Goal: Task Accomplishment & Management: Manage account settings

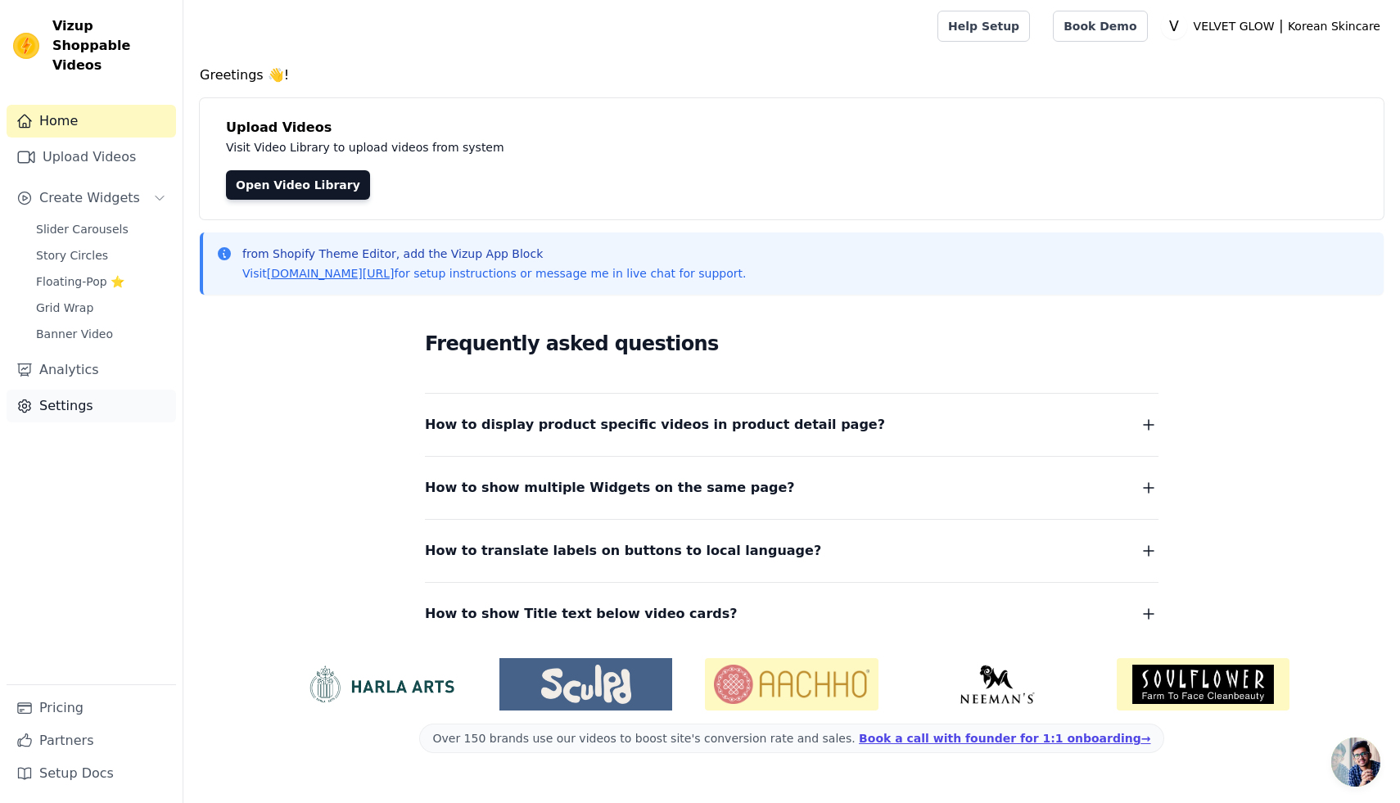
click at [76, 391] on link "Settings" at bounding box center [91, 406] width 169 height 33
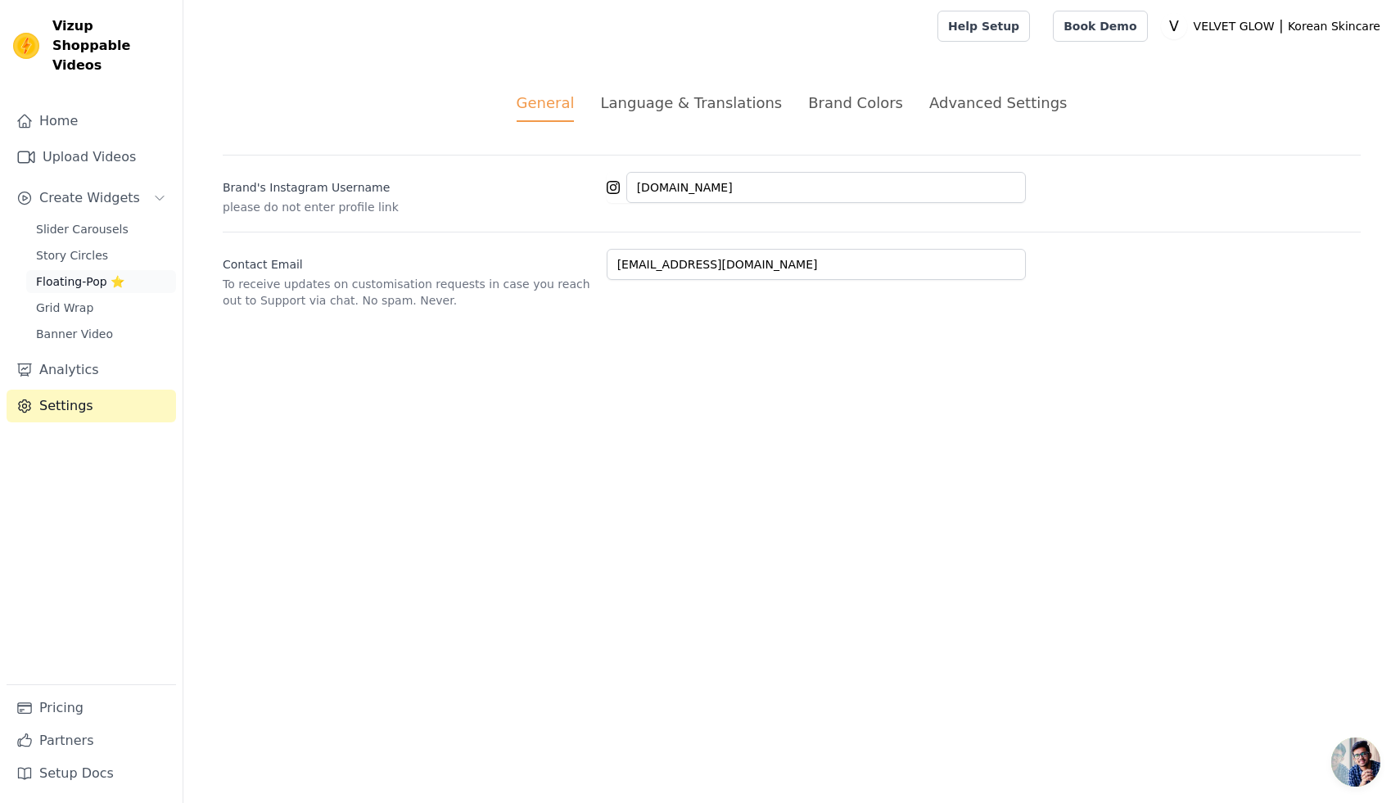
click at [75, 273] on span "Floating-Pop ⭐" at bounding box center [80, 281] width 88 height 16
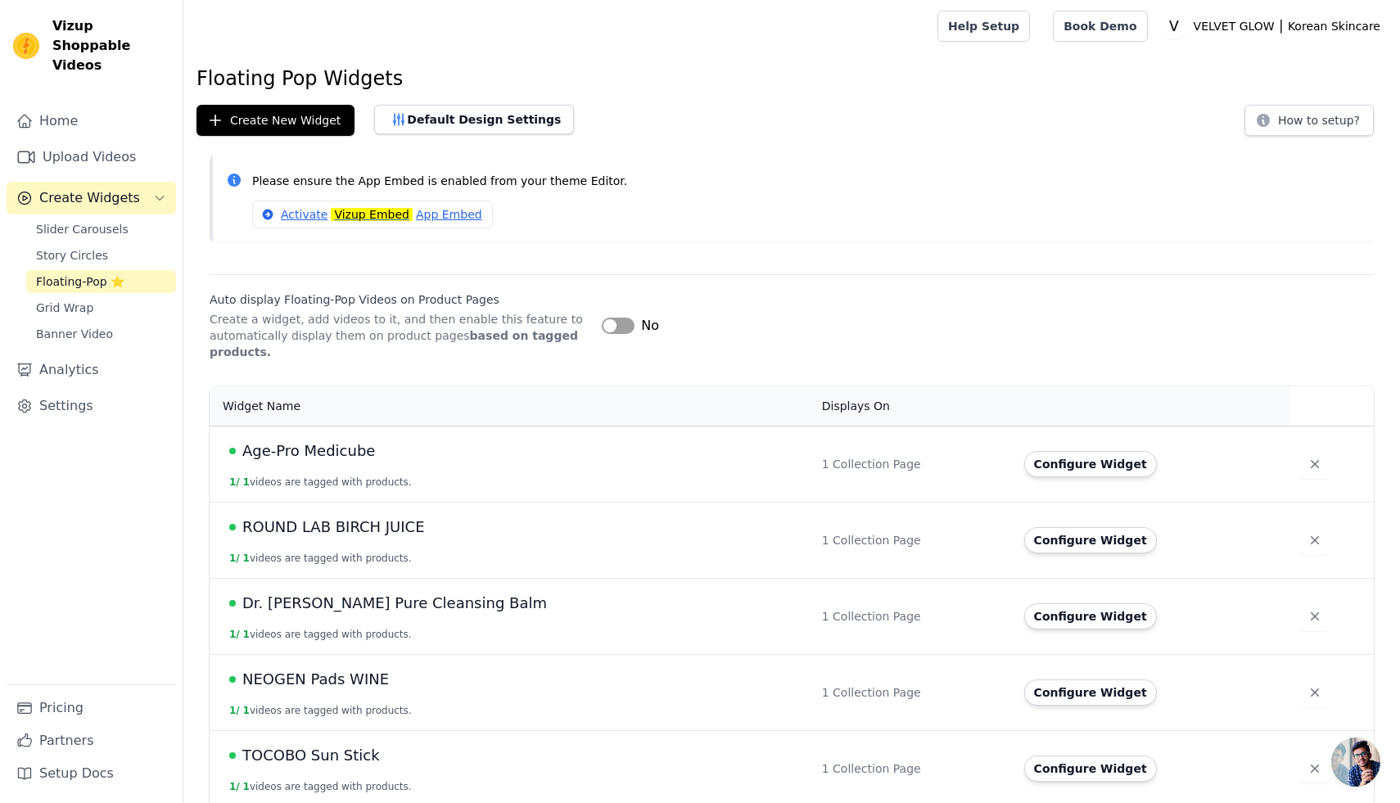
scroll to position [86, 0]
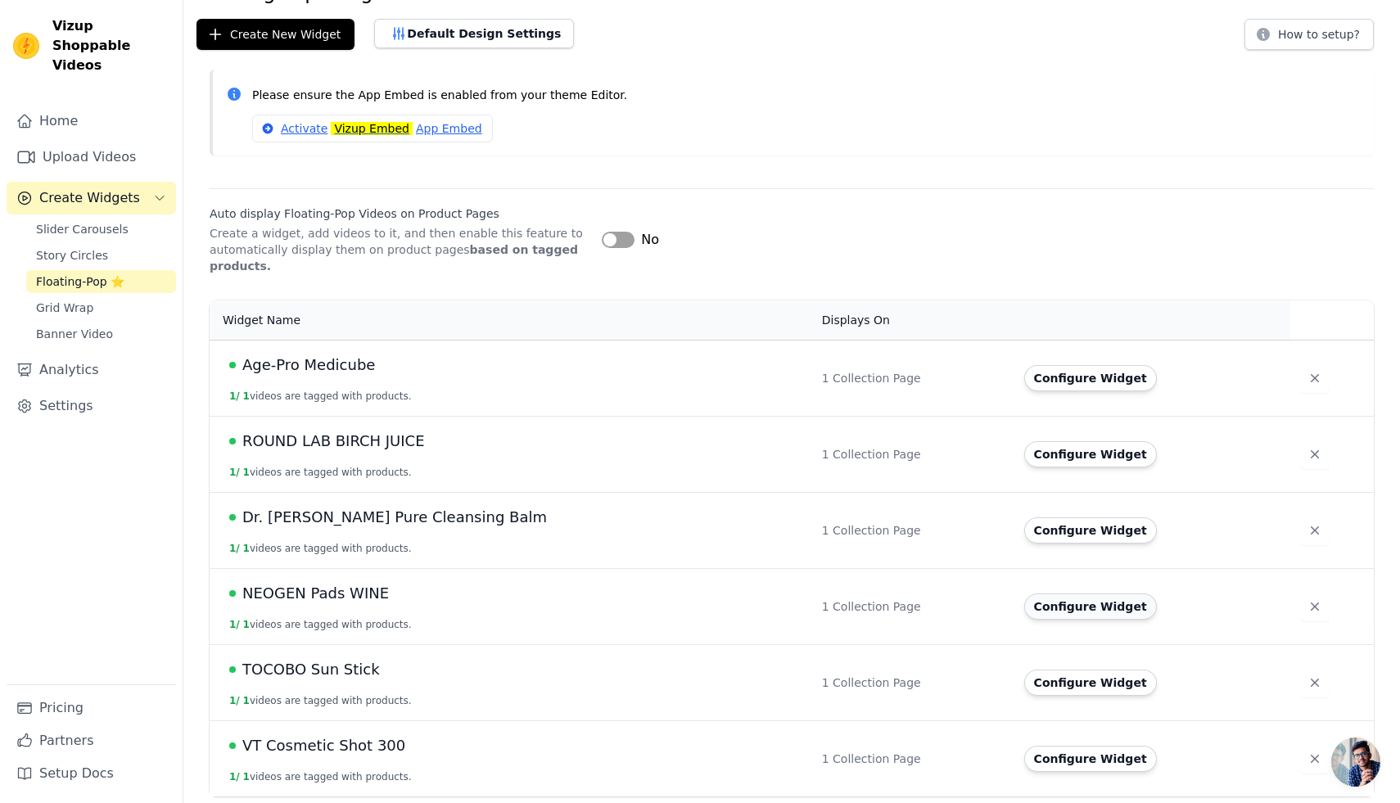
click at [1024, 612] on button "Configure Widget" at bounding box center [1090, 607] width 133 height 26
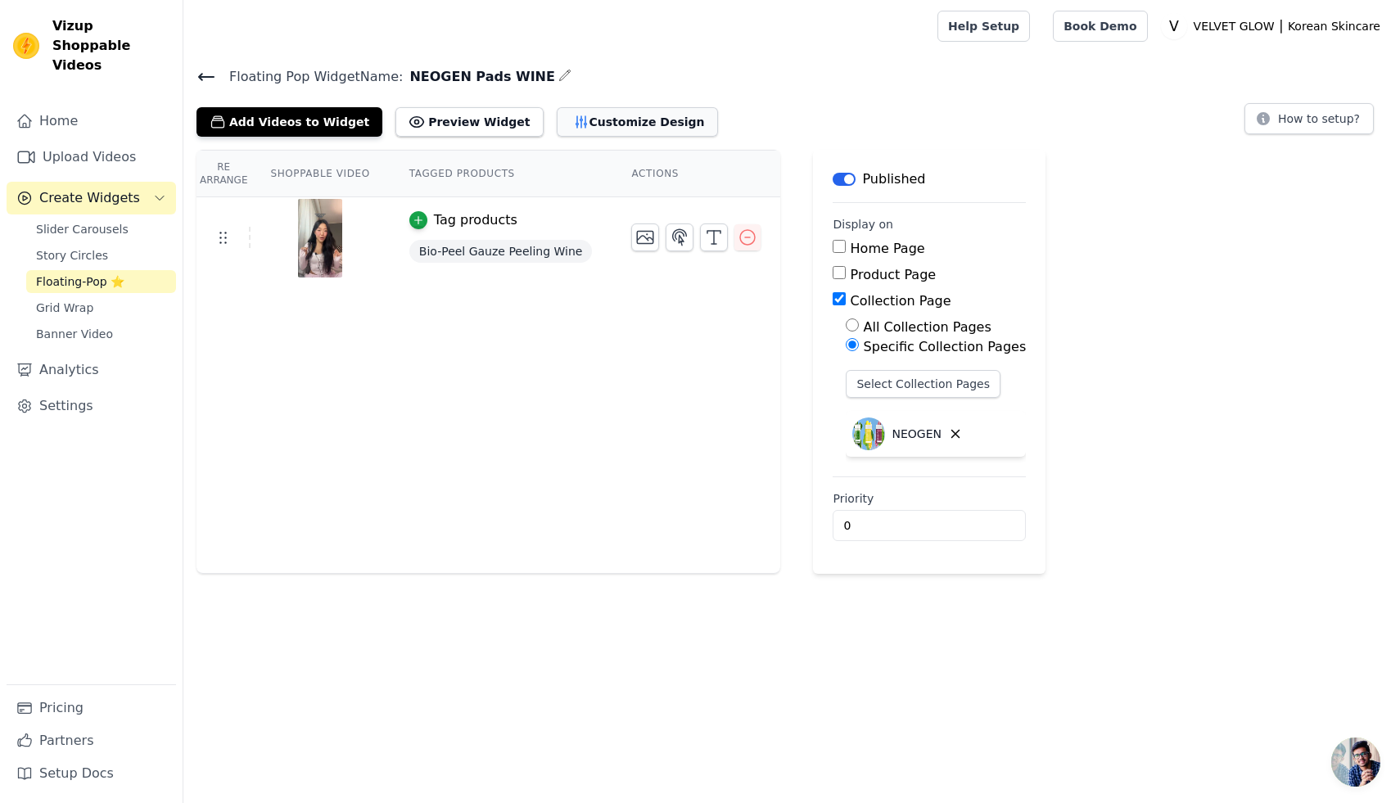
click at [587, 122] on button "Customize Design" at bounding box center [637, 121] width 161 height 29
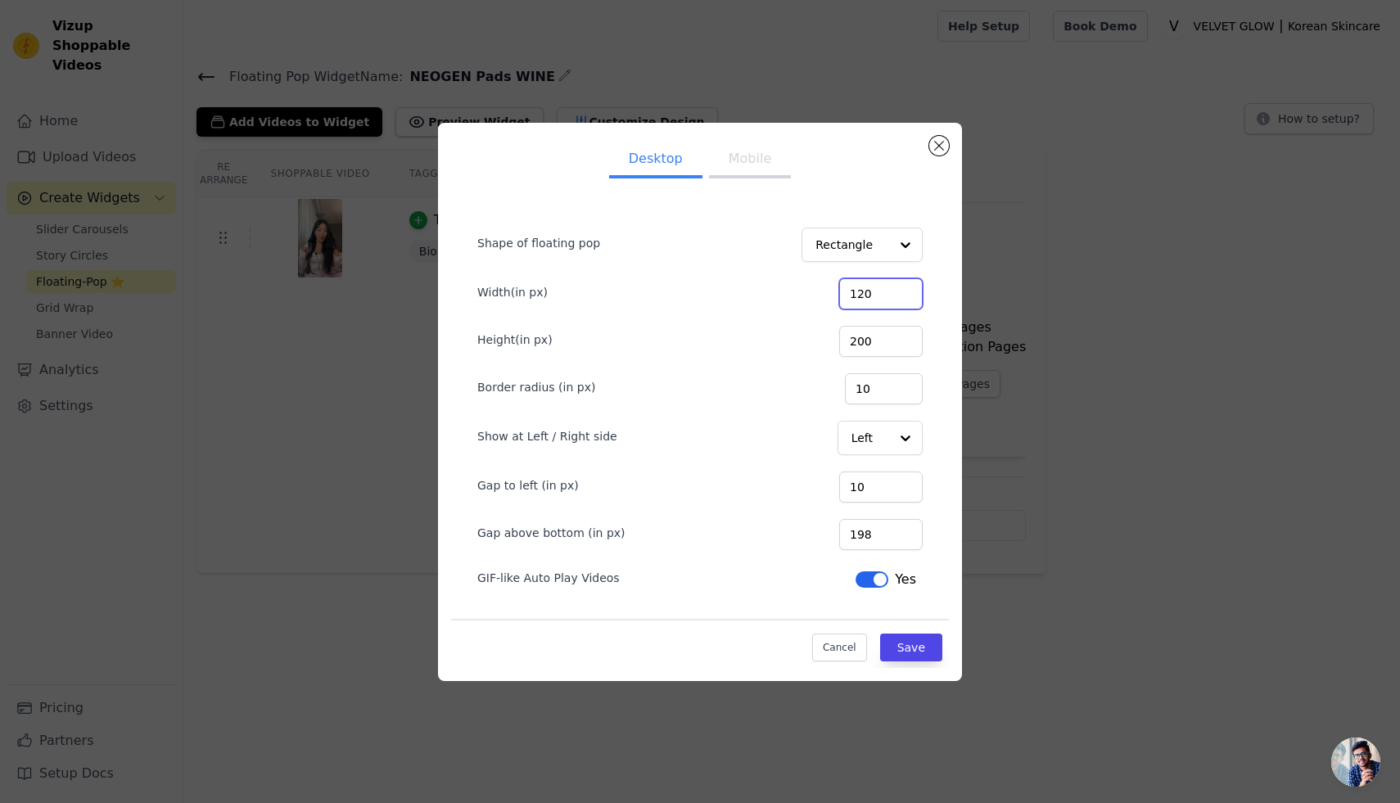
drag, startPoint x: 891, startPoint y: 295, endPoint x: 869, endPoint y: 296, distance: 22.1
click at [869, 296] on input "120" at bounding box center [881, 293] width 84 height 31
type input "240"
drag, startPoint x: 890, startPoint y: 342, endPoint x: 854, endPoint y: 341, distance: 36.1
click at [854, 341] on div "Height(in px) 200" at bounding box center [699, 340] width 445 height 34
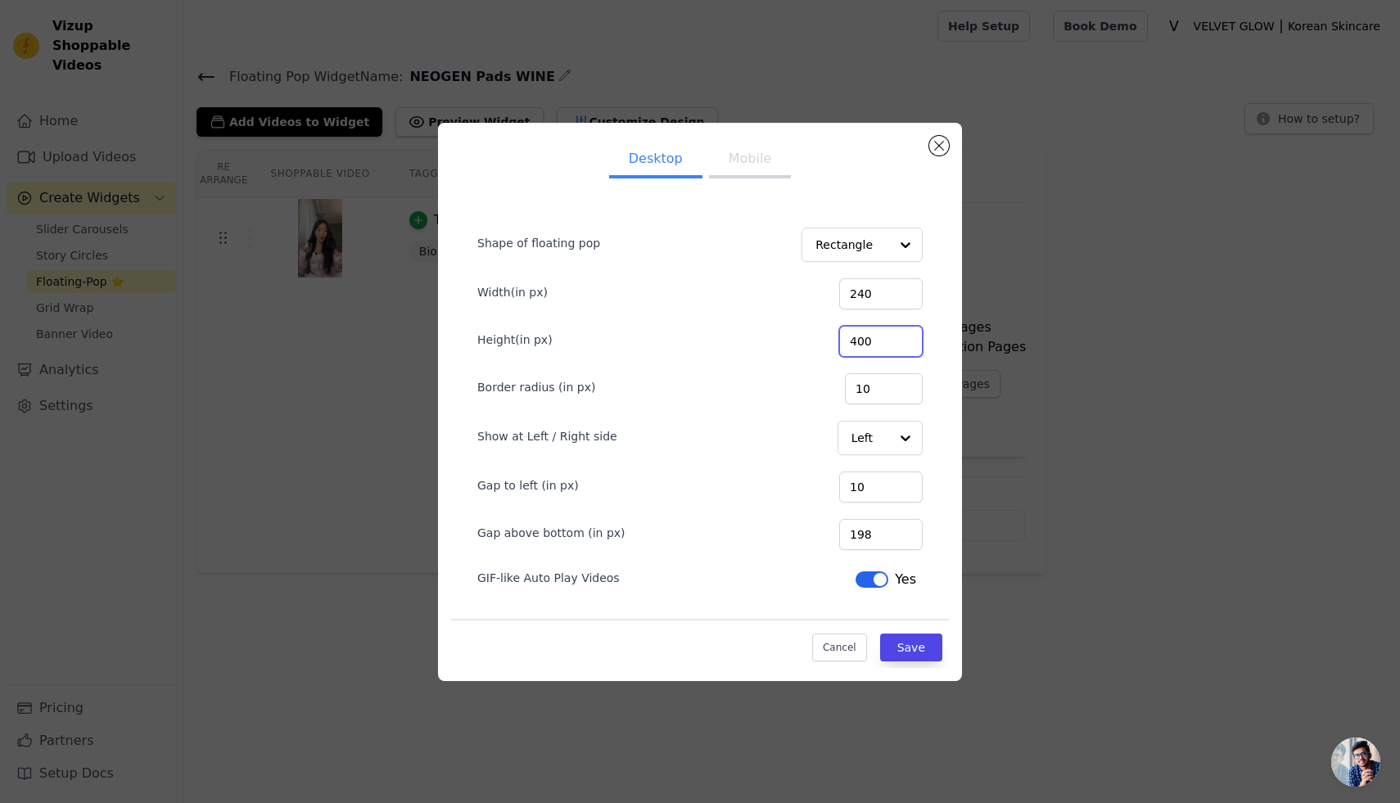
type input "400"
drag, startPoint x: 892, startPoint y: 391, endPoint x: 860, endPoint y: 388, distance: 32.0
click at [860, 388] on div "Border radius (in px) 10" at bounding box center [699, 387] width 445 height 34
type input "60"
click at [920, 638] on button "Save" at bounding box center [911, 648] width 62 height 28
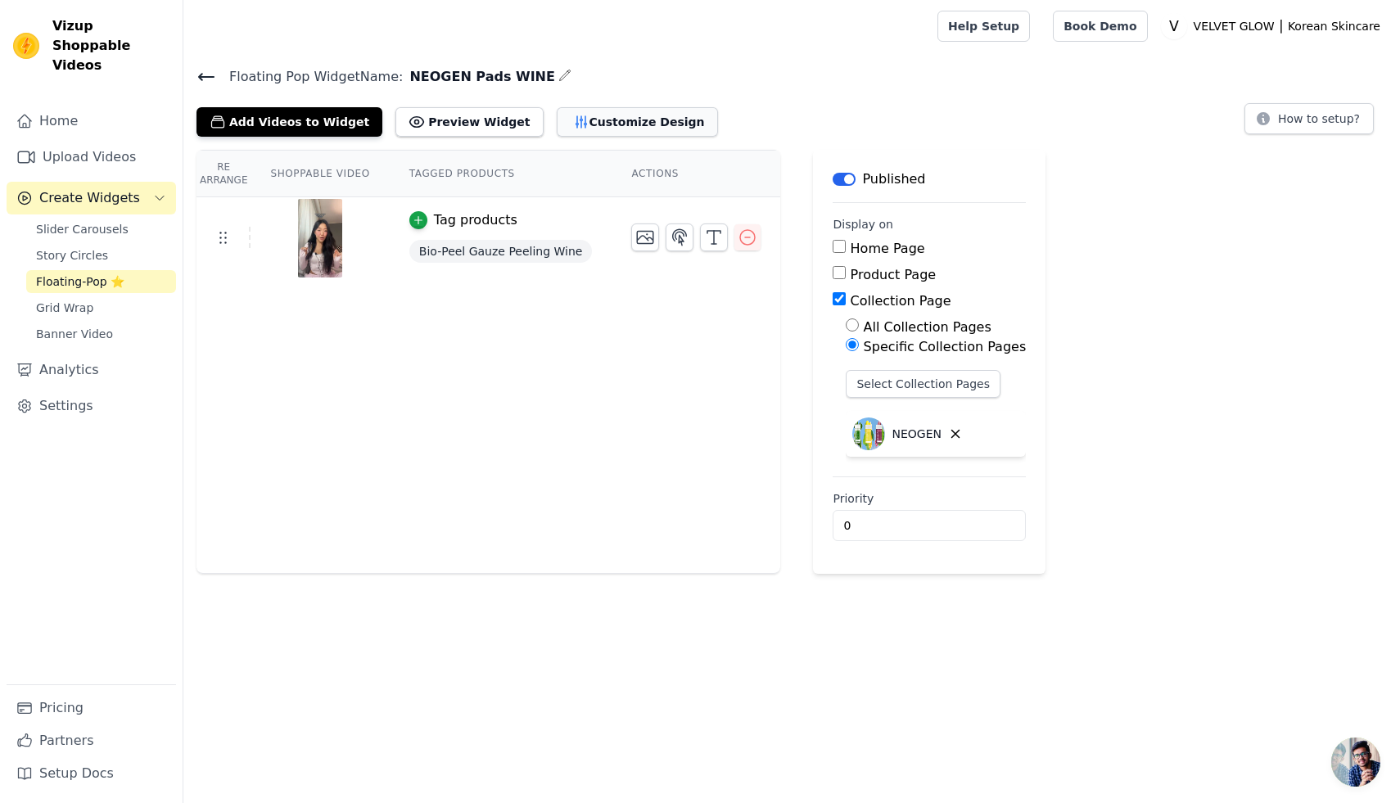
click at [608, 124] on button "Customize Design" at bounding box center [637, 121] width 161 height 29
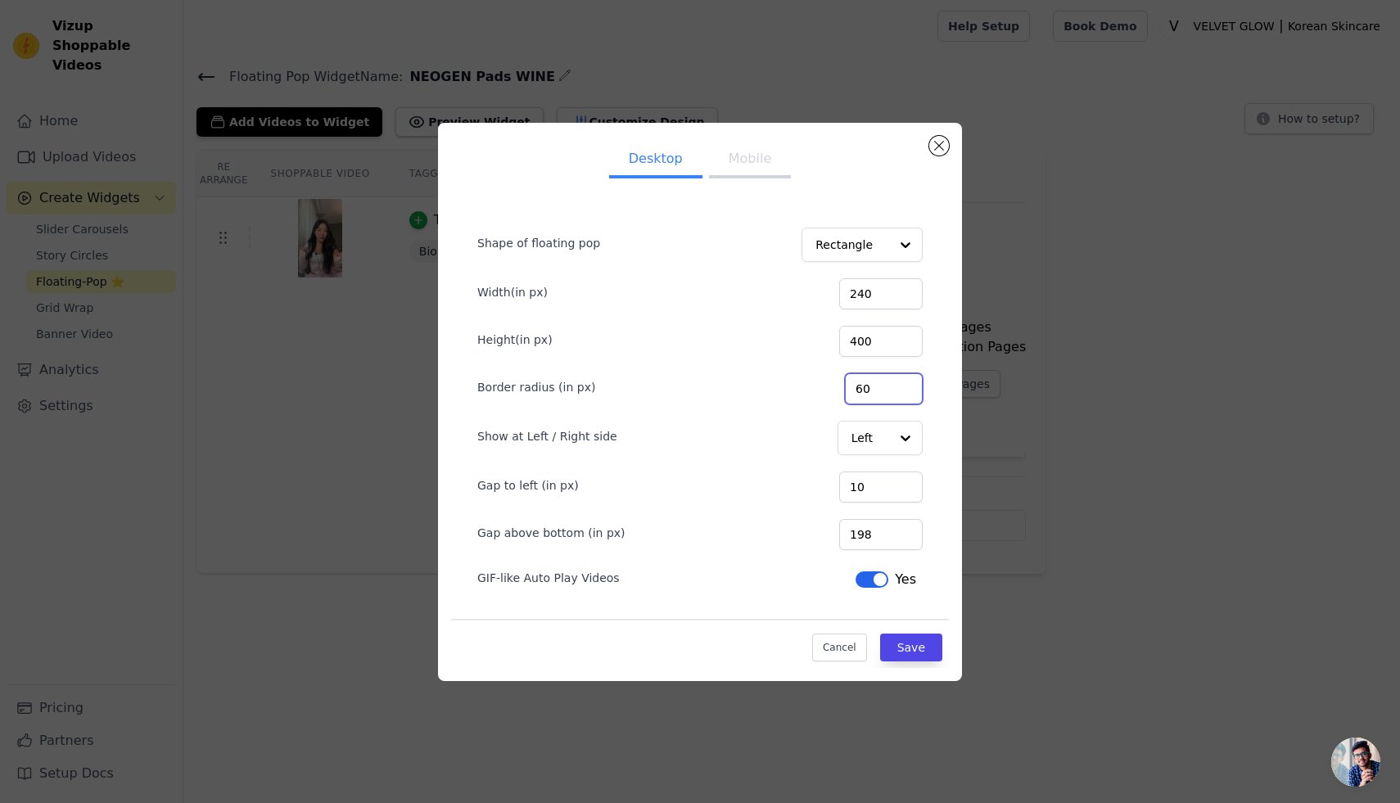
drag, startPoint x: 890, startPoint y: 385, endPoint x: 868, endPoint y: 385, distance: 22.1
click at [868, 385] on input "60" at bounding box center [884, 388] width 78 height 31
type input "200"
click at [910, 655] on button "Save" at bounding box center [911, 648] width 62 height 28
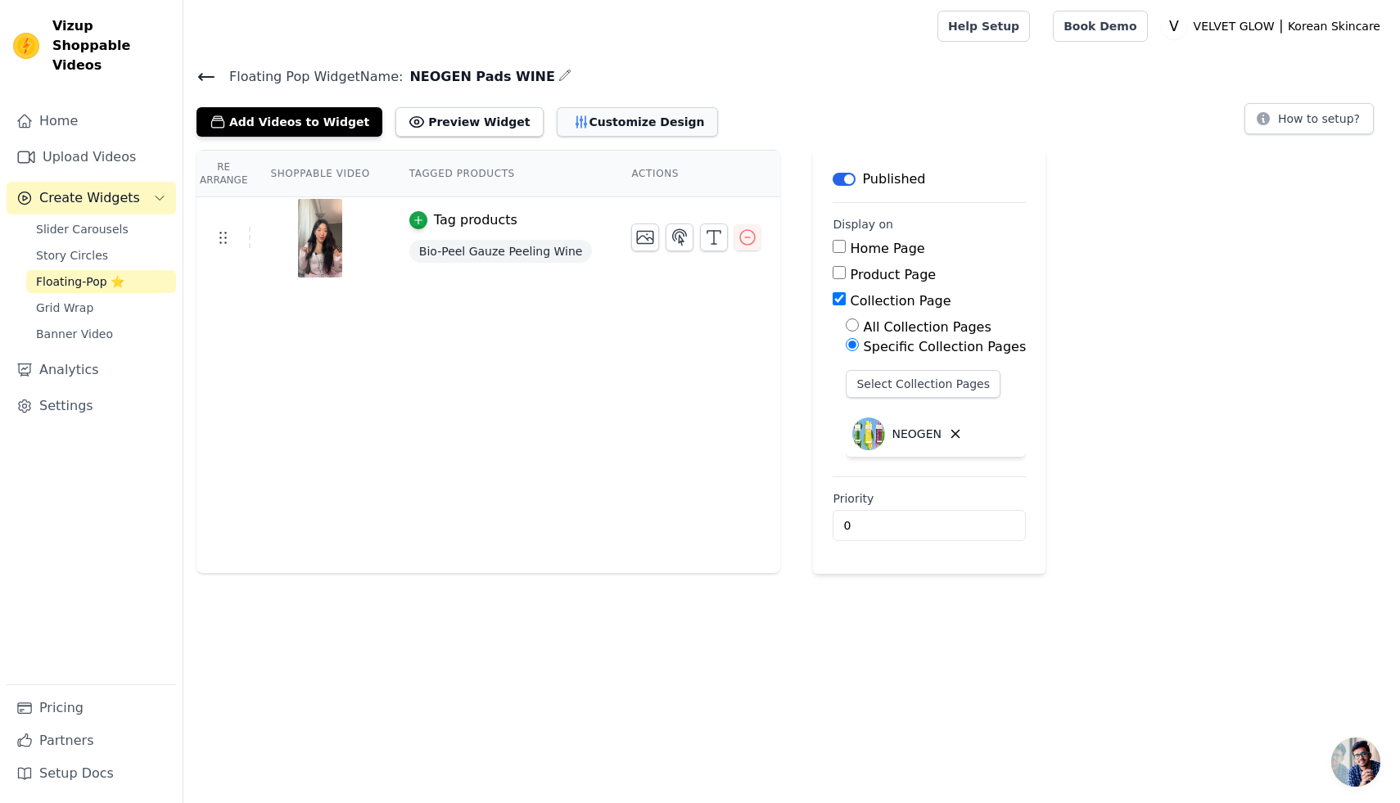
click at [601, 132] on button "Customize Design" at bounding box center [637, 121] width 161 height 29
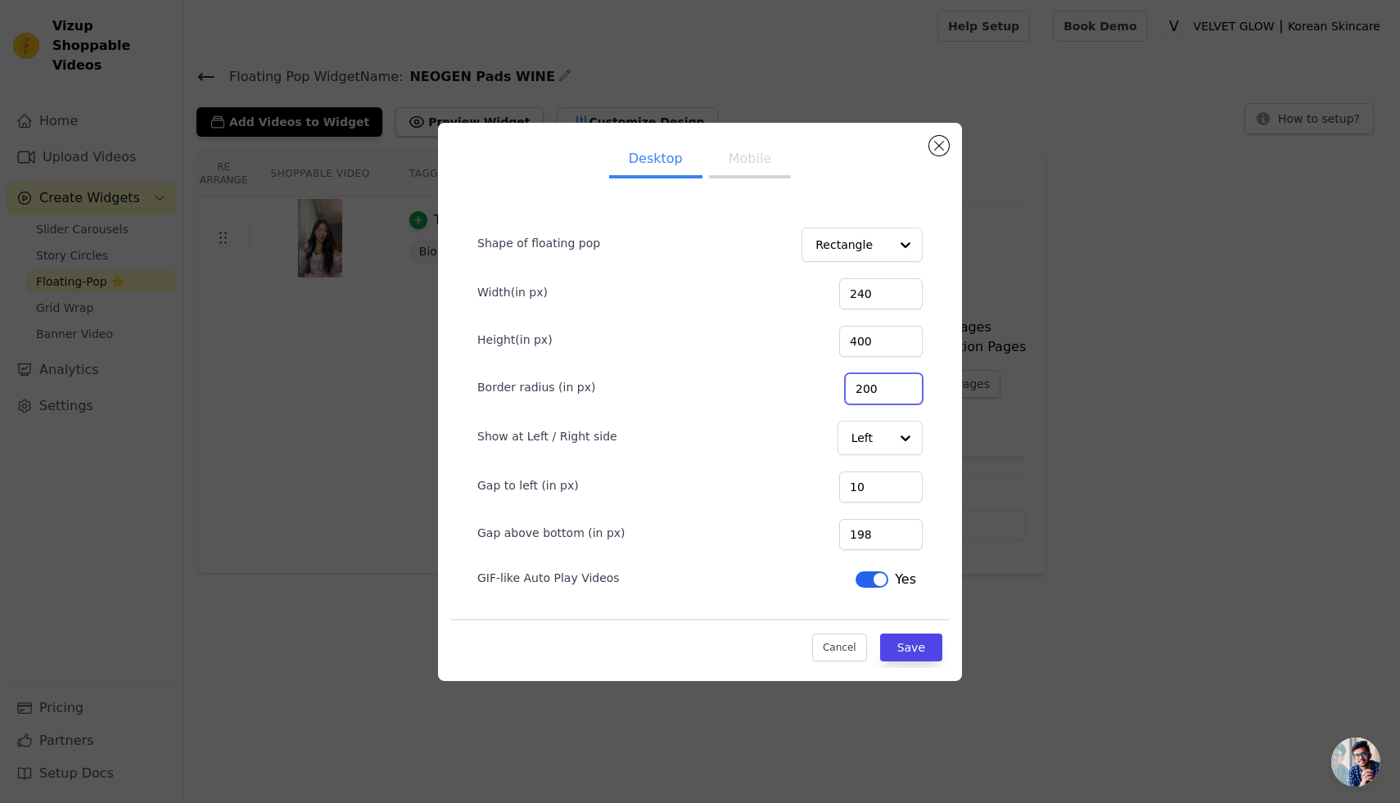
drag, startPoint x: 897, startPoint y: 391, endPoint x: 877, endPoint y: 390, distance: 20.5
click at [877, 390] on input "200" at bounding box center [884, 388] width 78 height 31
type input "6"
type input "40"
drag, startPoint x: 885, startPoint y: 485, endPoint x: 857, endPoint y: 486, distance: 27.8
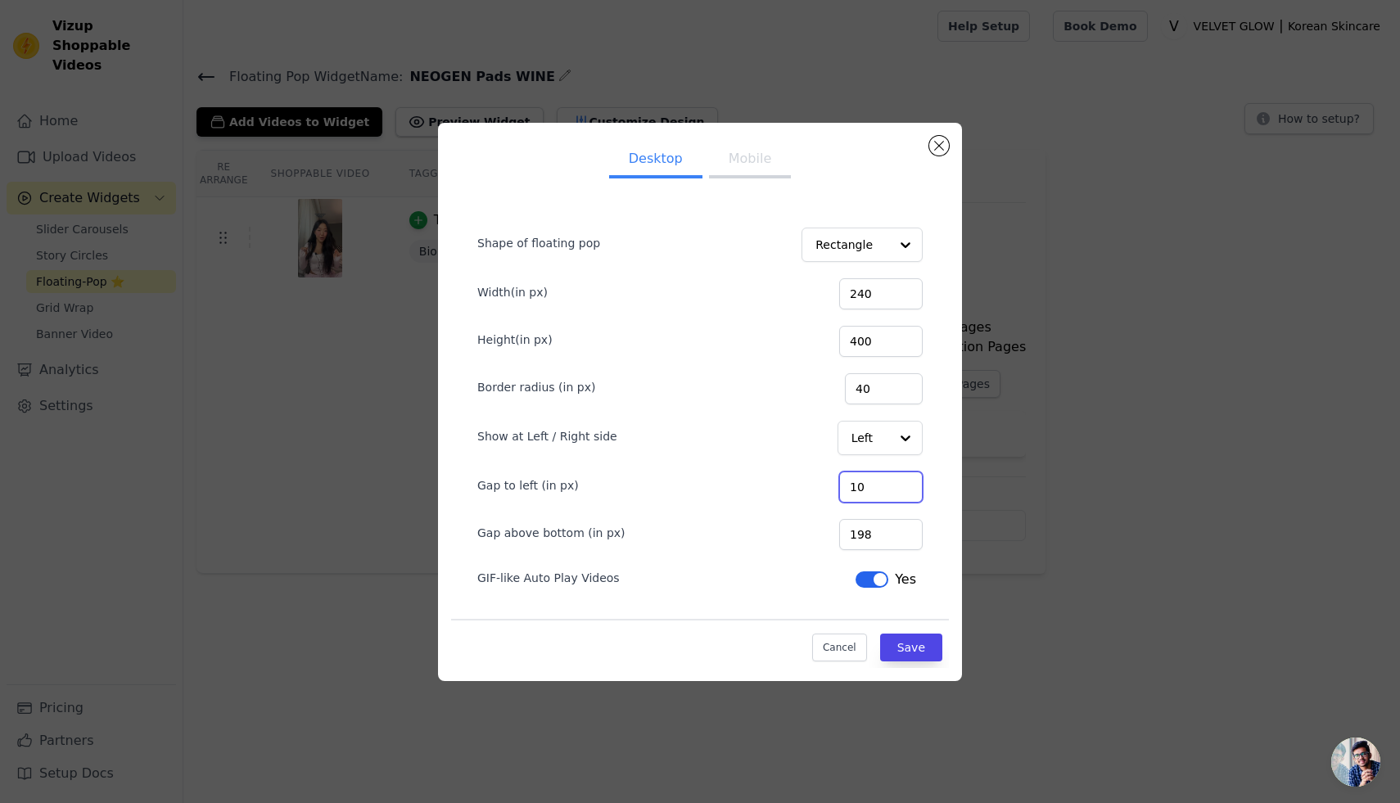
click at [857, 486] on div "Gap to left (in px) 10" at bounding box center [699, 485] width 445 height 34
type input "100"
click at [911, 652] on button "Save" at bounding box center [911, 648] width 62 height 28
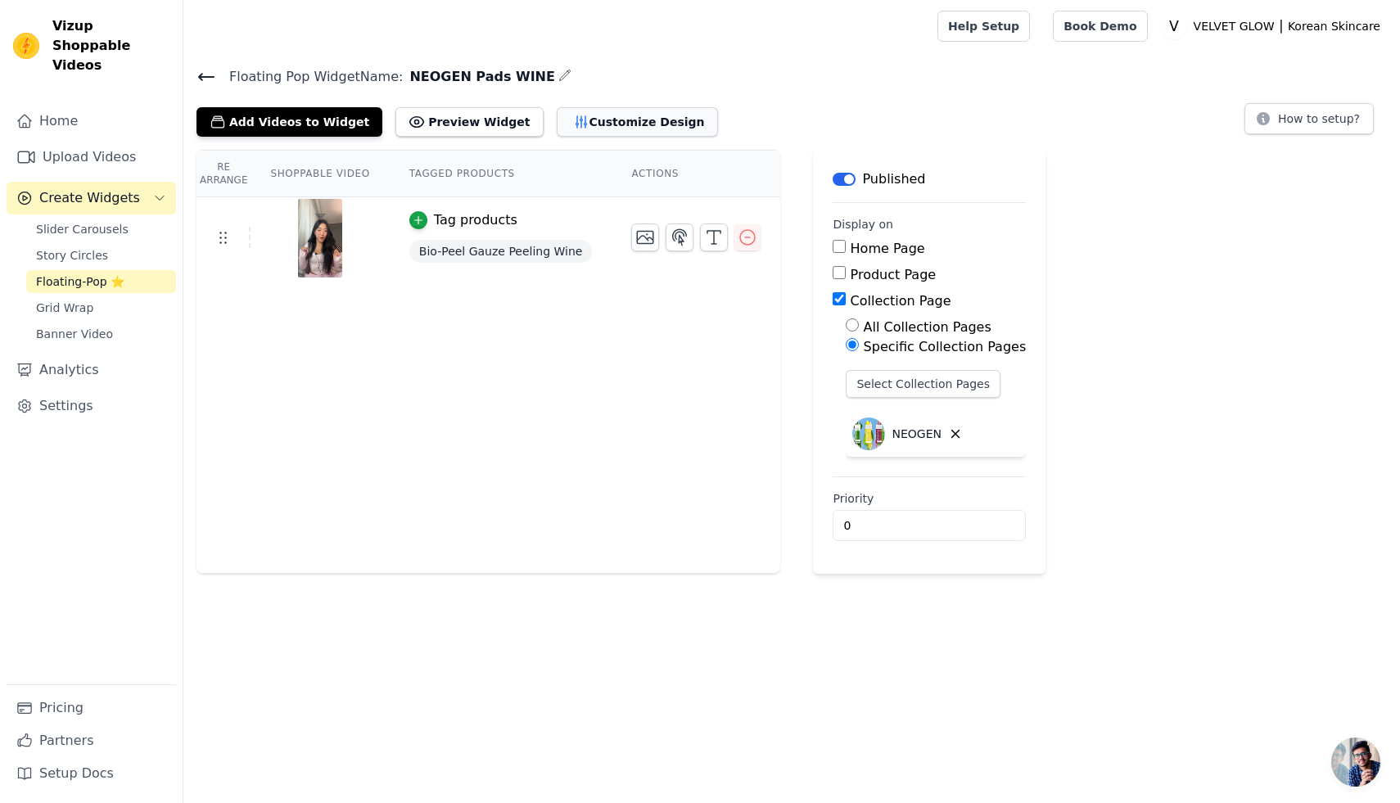
click at [609, 122] on button "Customize Design" at bounding box center [637, 121] width 161 height 29
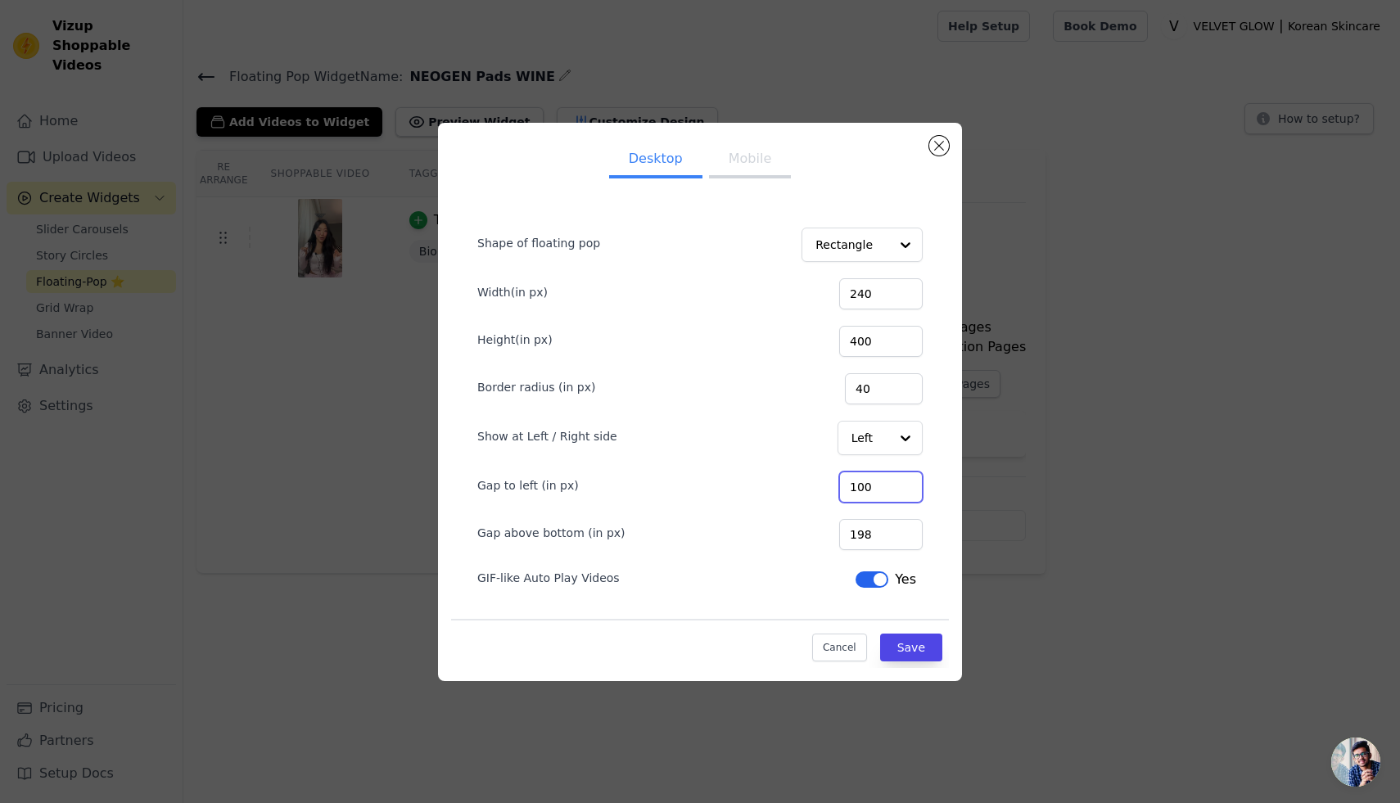
drag, startPoint x: 893, startPoint y: 485, endPoint x: 821, endPoint y: 486, distance: 72.0
click at [821, 486] on div "Gap to left (in px) 100" at bounding box center [699, 485] width 445 height 34
type input "140"
drag, startPoint x: 892, startPoint y: 390, endPoint x: 851, endPoint y: 389, distance: 40.1
click at [851, 389] on div "Border radius (in px) 40" at bounding box center [699, 387] width 445 height 34
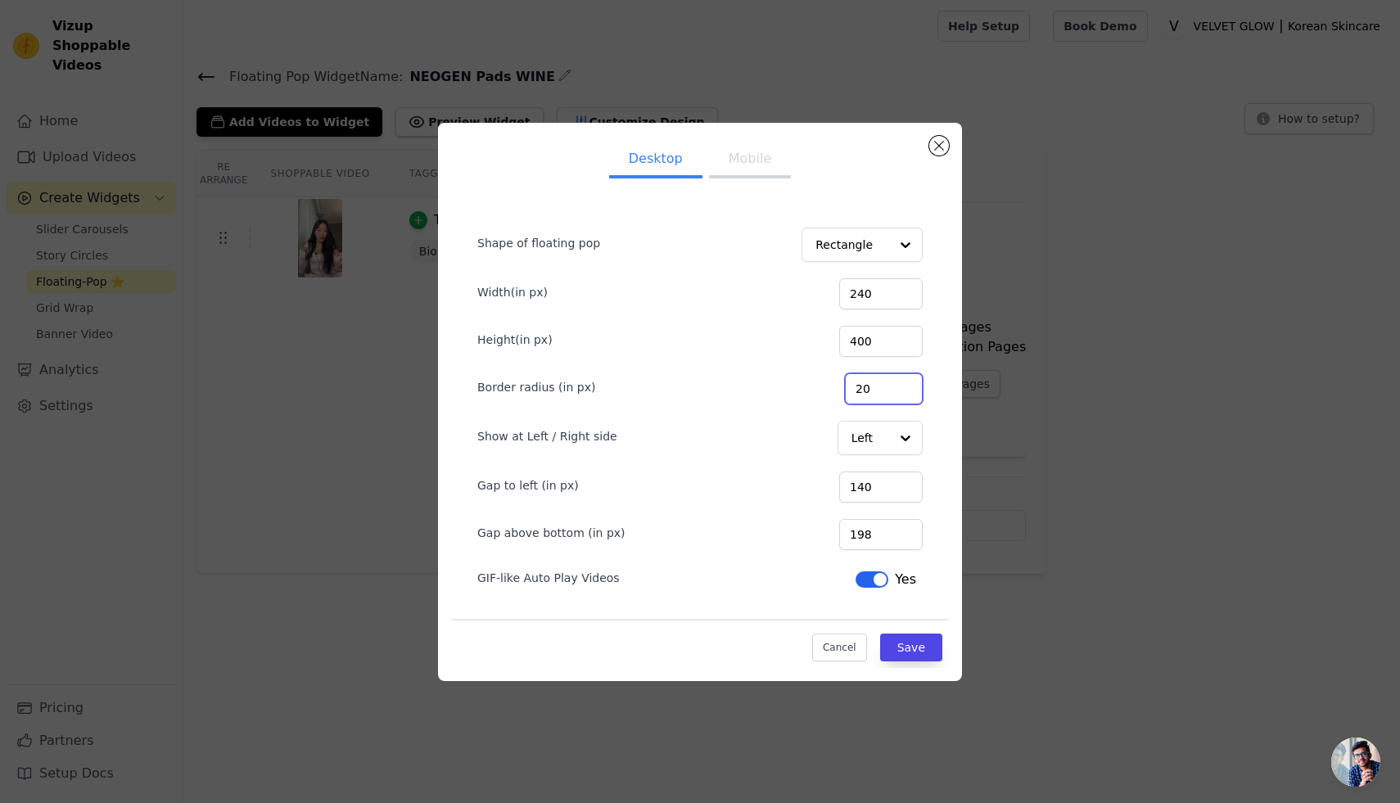
type input "20"
drag, startPoint x: 889, startPoint y: 535, endPoint x: 844, endPoint y: 531, distance: 45.1
click at [844, 531] on div "Gap above bottom (in px) 198" at bounding box center [699, 533] width 445 height 34
type input "300"
click at [925, 647] on button "Save" at bounding box center [911, 648] width 62 height 28
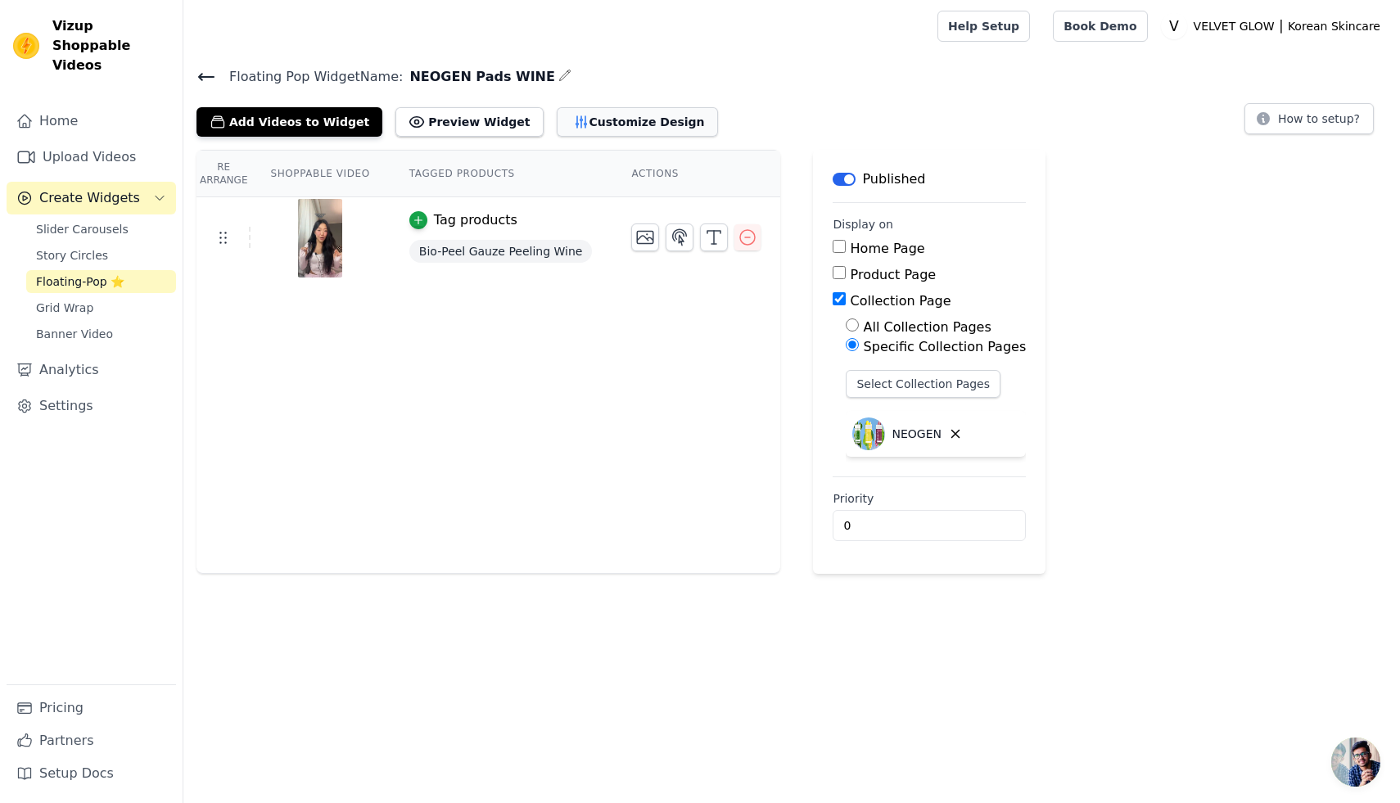
click at [605, 120] on button "Customize Design" at bounding box center [637, 121] width 161 height 29
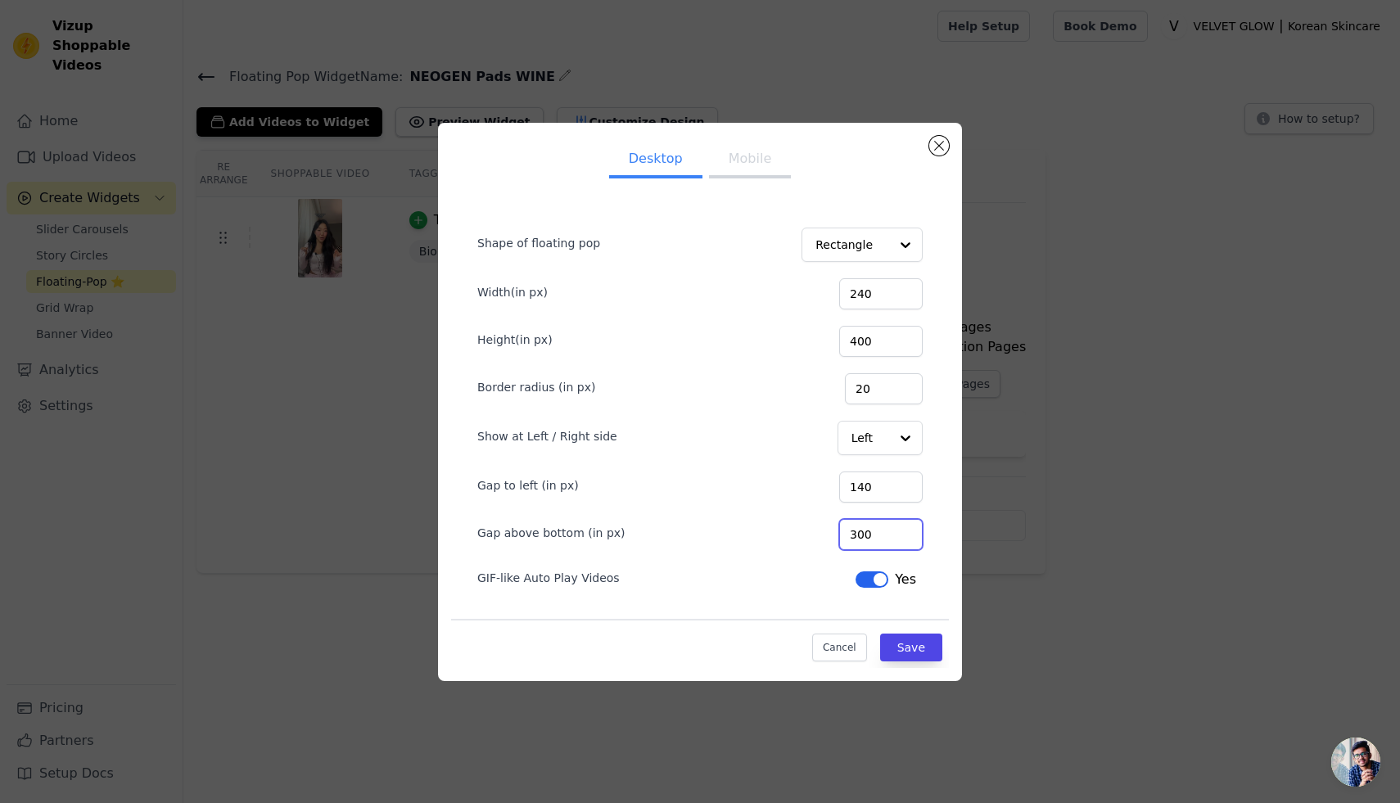
drag, startPoint x: 891, startPoint y: 535, endPoint x: 849, endPoint y: 533, distance: 41.8
click at [849, 533] on div "Gap above bottom (in px) 300" at bounding box center [699, 533] width 445 height 34
type input "100"
click at [914, 642] on button "Save" at bounding box center [911, 648] width 62 height 28
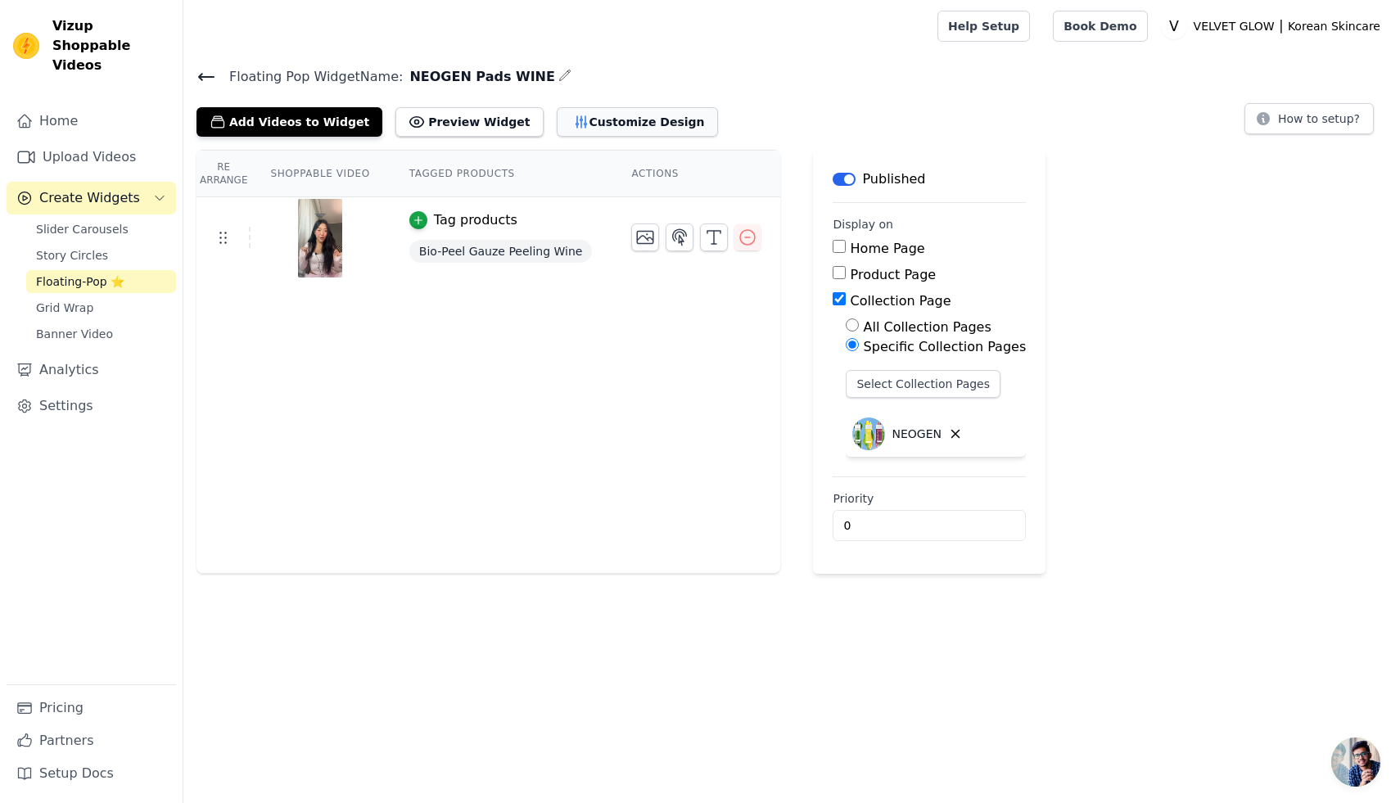
click at [620, 110] on button "Customize Design" at bounding box center [637, 121] width 161 height 29
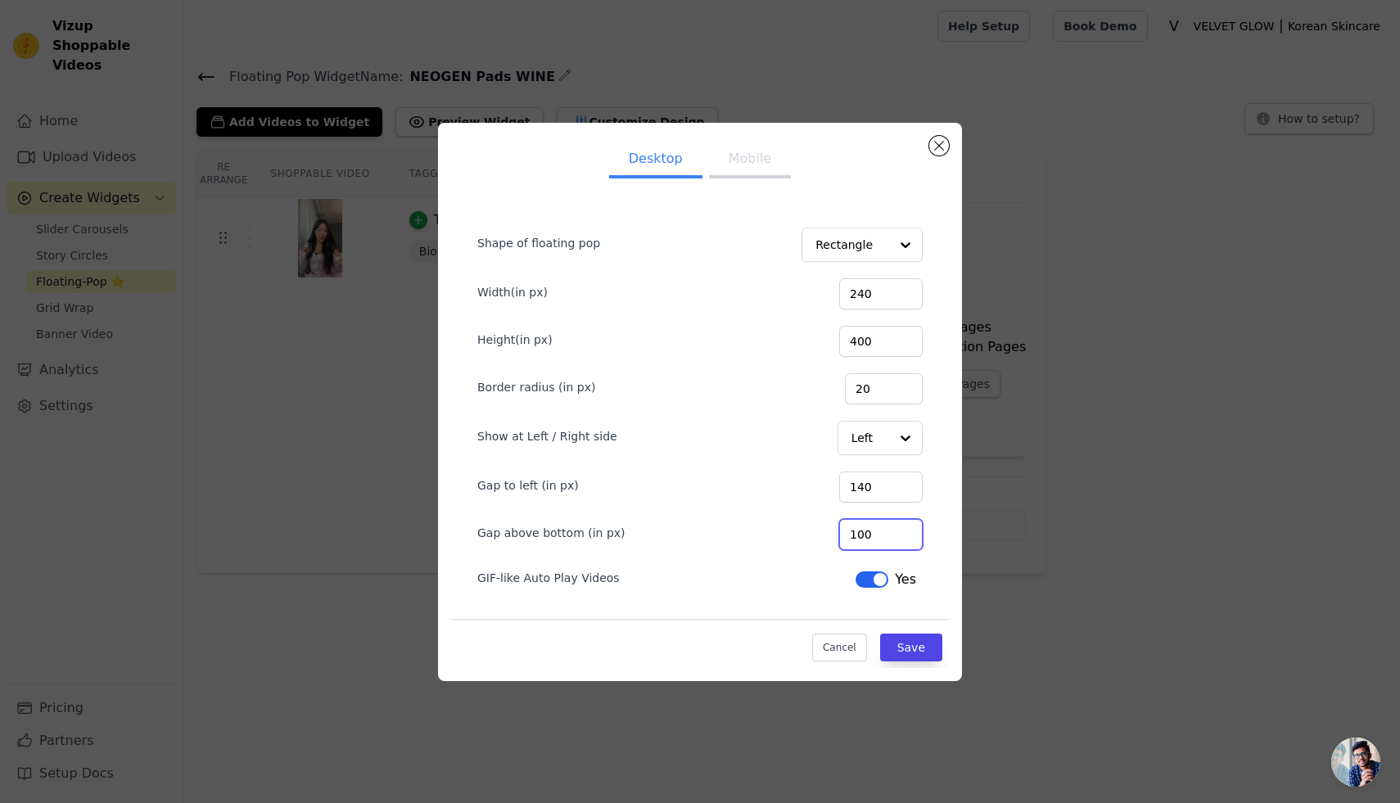
drag, startPoint x: 890, startPoint y: 539, endPoint x: 851, endPoint y: 535, distance: 39.5
click at [851, 535] on div "Gap above bottom (in px) 100" at bounding box center [699, 533] width 445 height 34
type input "0"
click at [932, 648] on button "Save" at bounding box center [911, 648] width 62 height 28
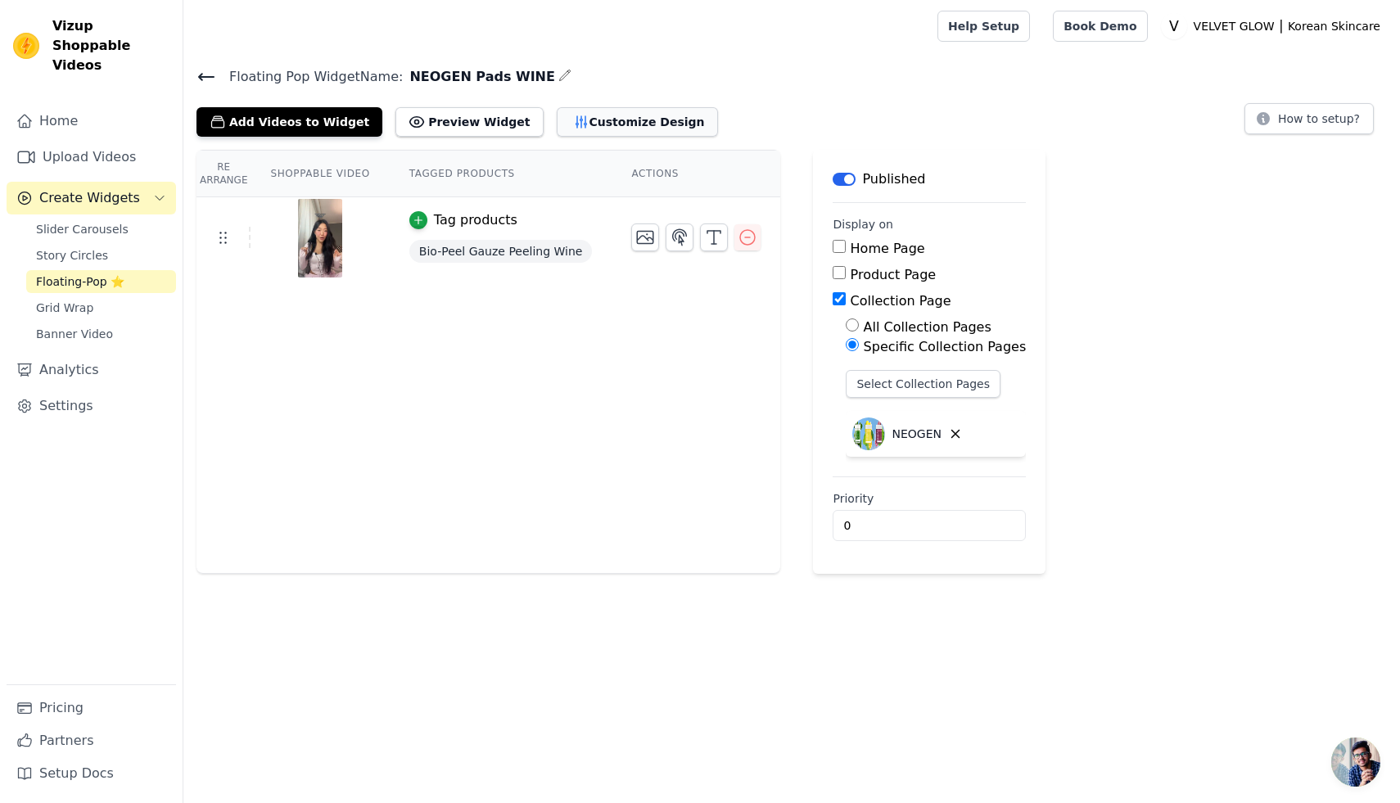
click at [631, 128] on button "Customize Design" at bounding box center [637, 121] width 161 height 29
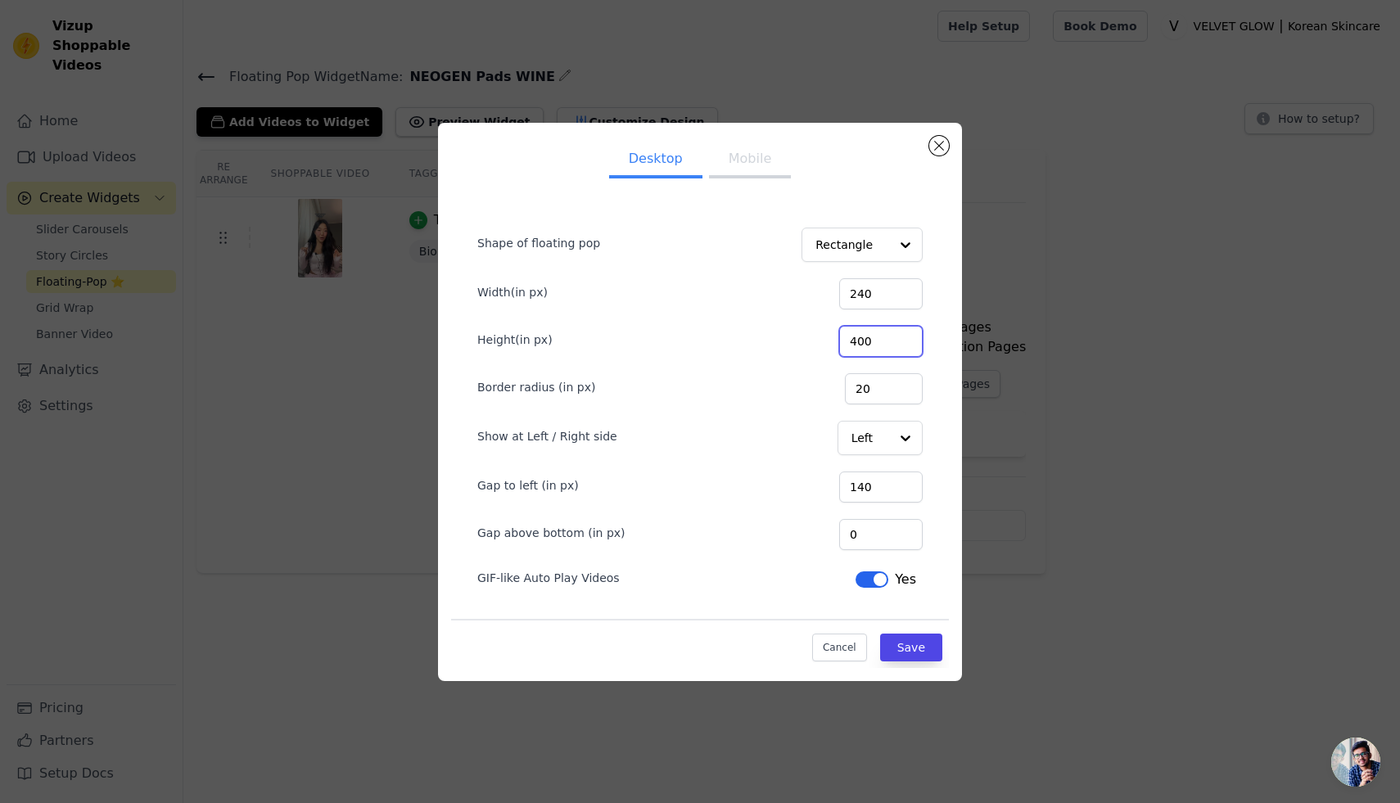
drag, startPoint x: 889, startPoint y: 338, endPoint x: 856, endPoint y: 340, distance: 32.8
click at [856, 340] on div "Height(in px) 400" at bounding box center [699, 340] width 445 height 34
type input "350"
drag, startPoint x: 892, startPoint y: 296, endPoint x: 858, endPoint y: 291, distance: 33.9
click at [858, 291] on div "Width(in px) 240" at bounding box center [699, 292] width 445 height 34
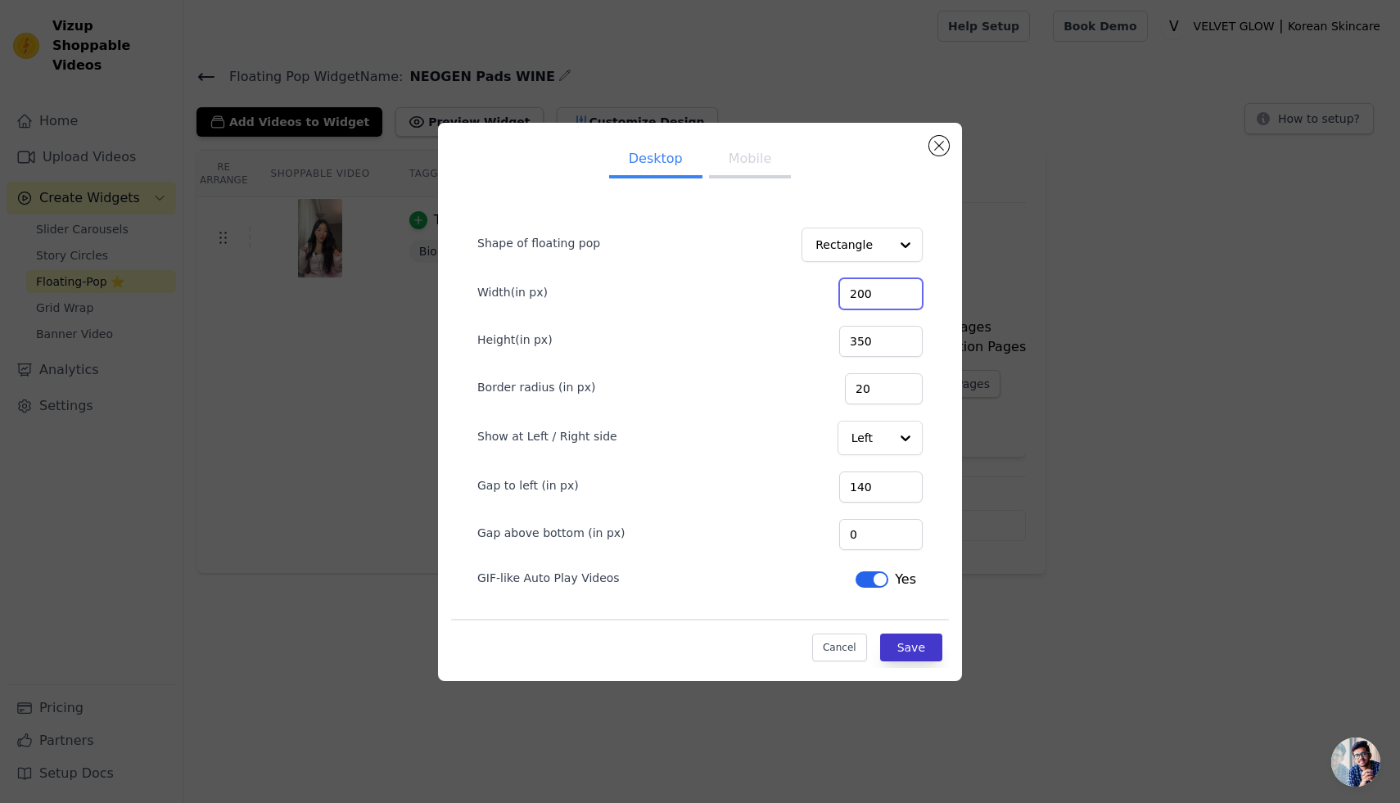
type input "200"
click at [914, 641] on button "Save" at bounding box center [911, 648] width 62 height 28
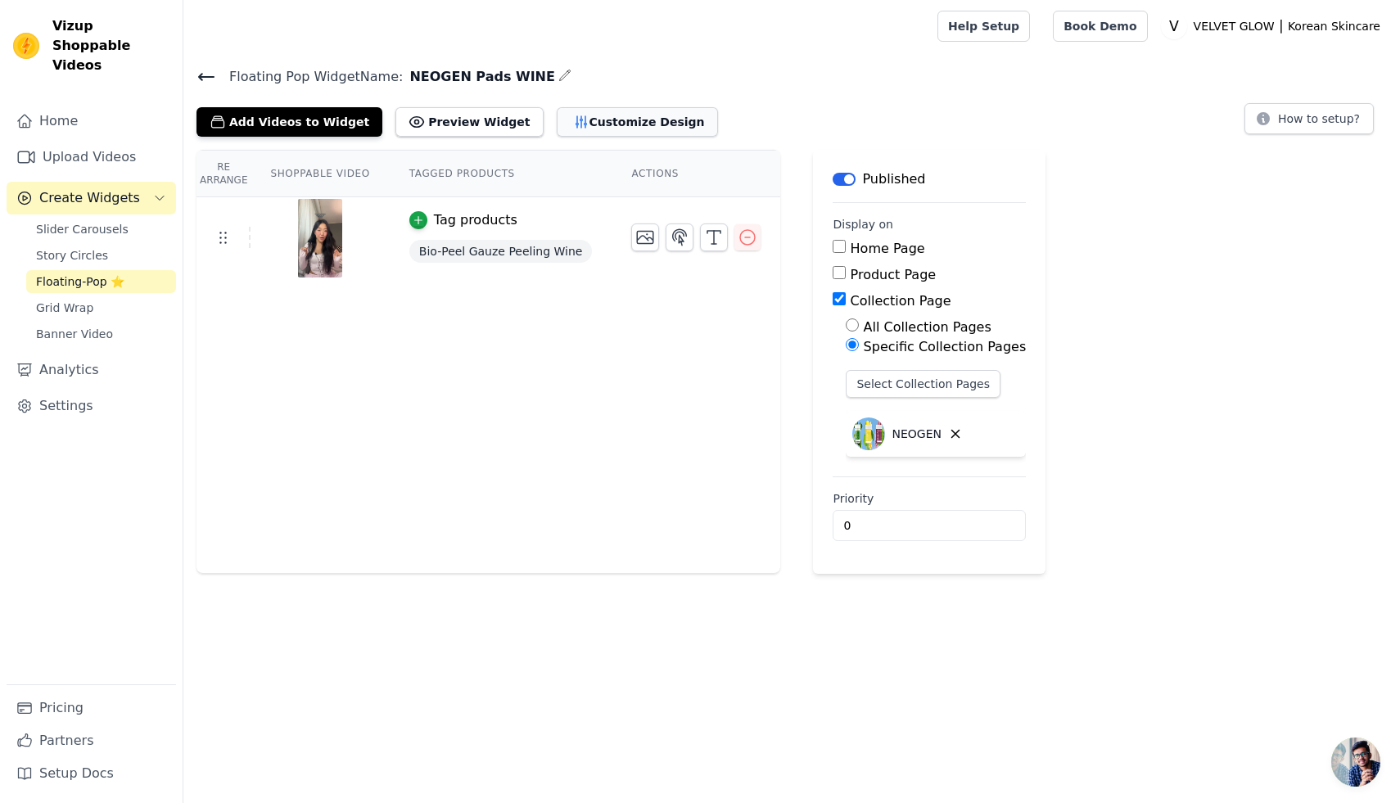
click at [627, 120] on button "Customize Design" at bounding box center [637, 121] width 161 height 29
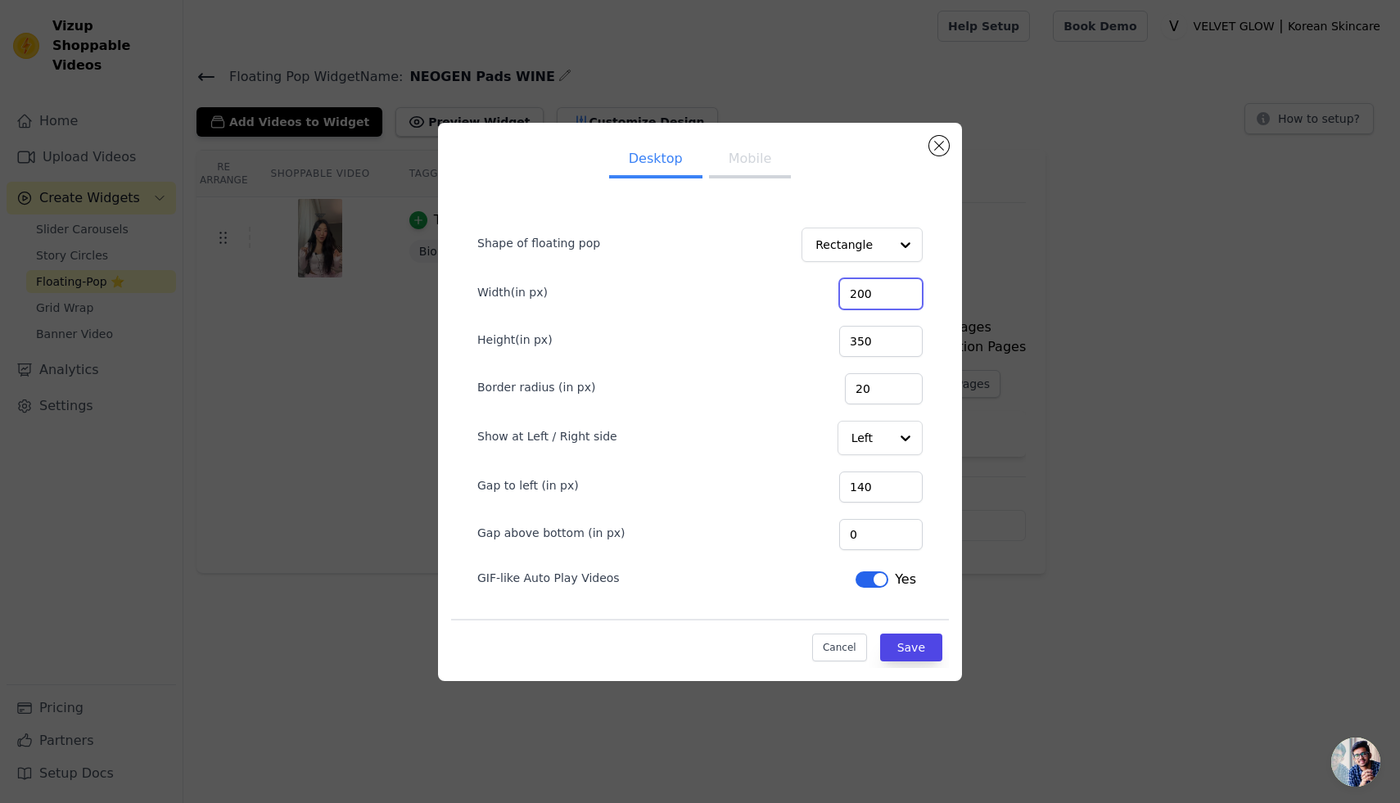
drag, startPoint x: 891, startPoint y: 291, endPoint x: 841, endPoint y: 291, distance: 49.9
click at [841, 291] on div "Width(in px) 200" at bounding box center [699, 292] width 445 height 34
type input "250"
drag, startPoint x: 888, startPoint y: 340, endPoint x: 856, endPoint y: 340, distance: 32.7
click at [856, 340] on div "Height(in px) 350" at bounding box center [699, 340] width 445 height 34
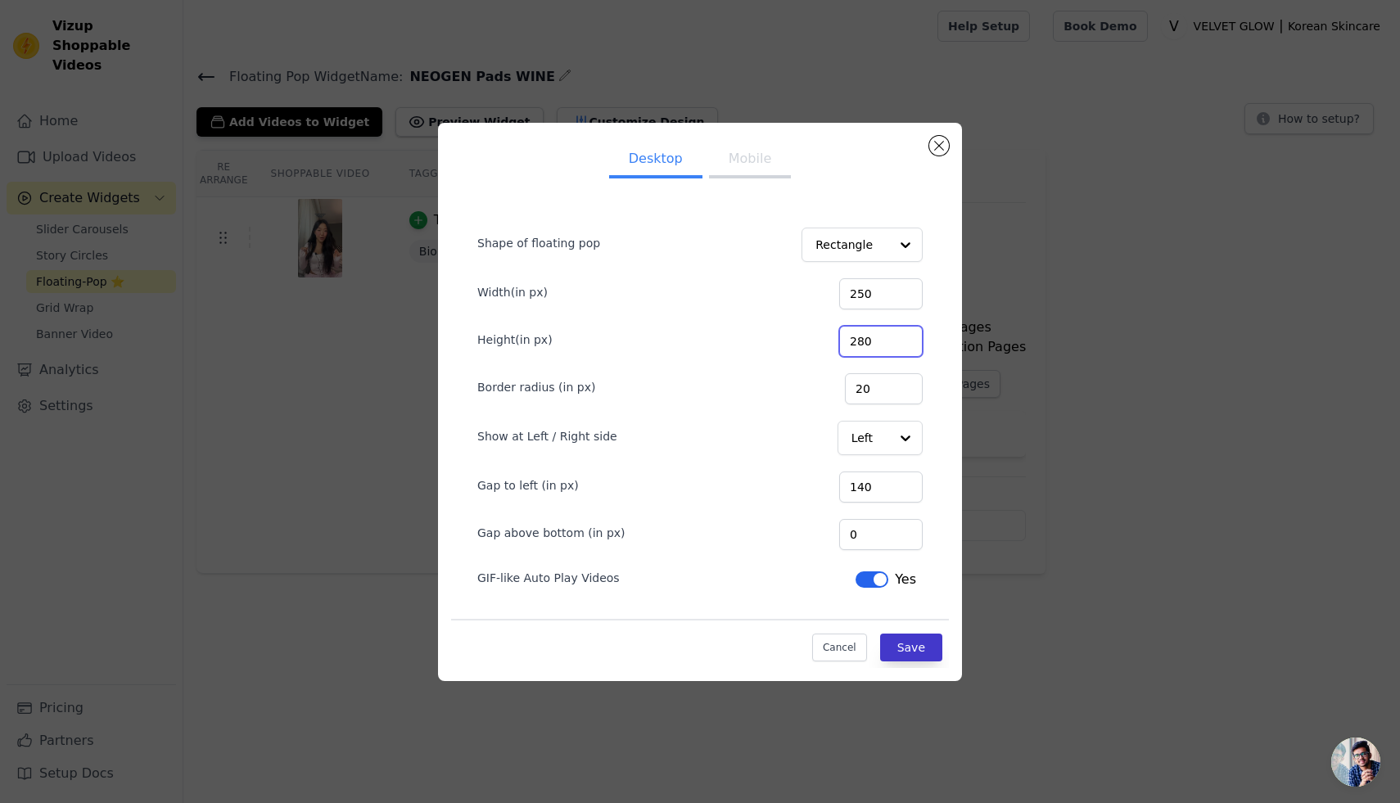
type input "280"
click at [928, 644] on button "Save" at bounding box center [911, 648] width 62 height 28
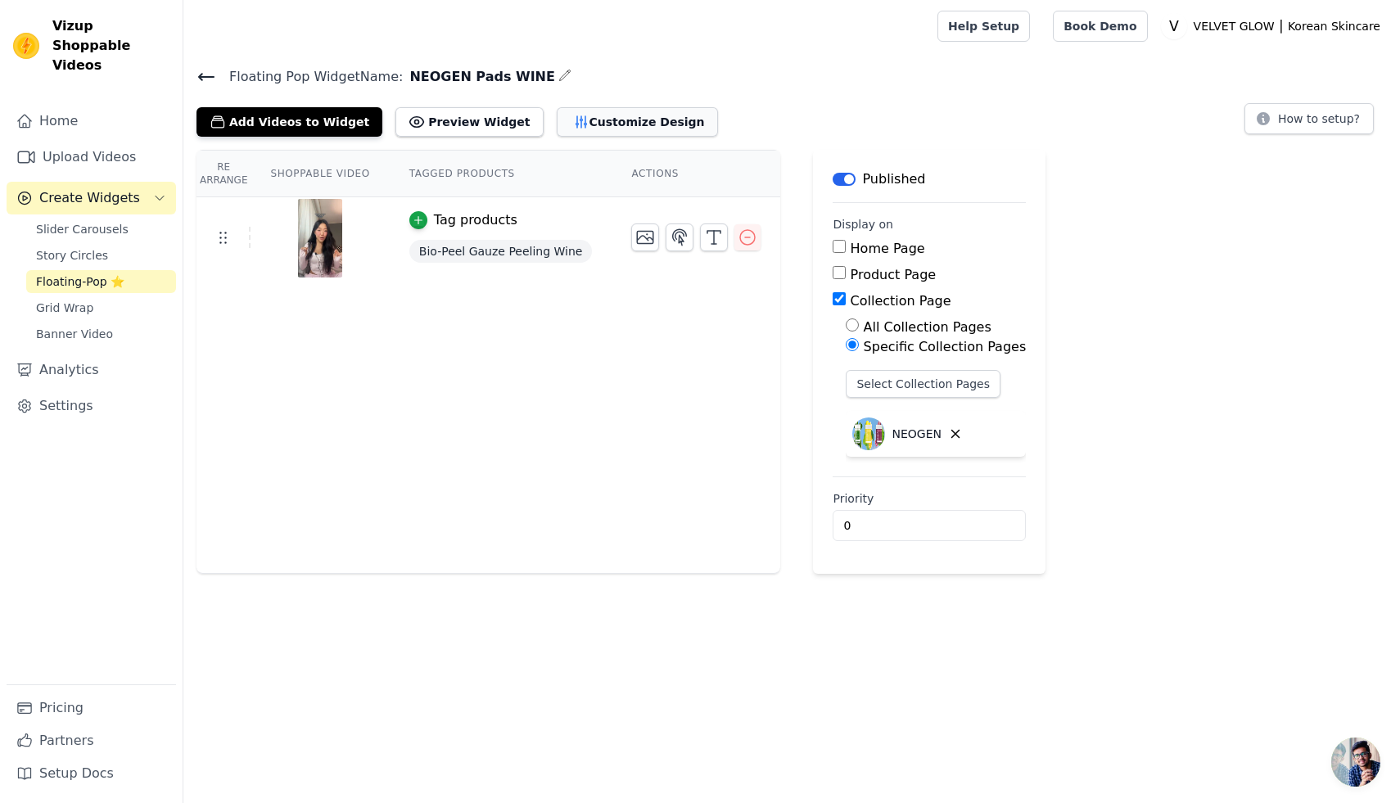
click at [592, 132] on button "Customize Design" at bounding box center [637, 121] width 161 height 29
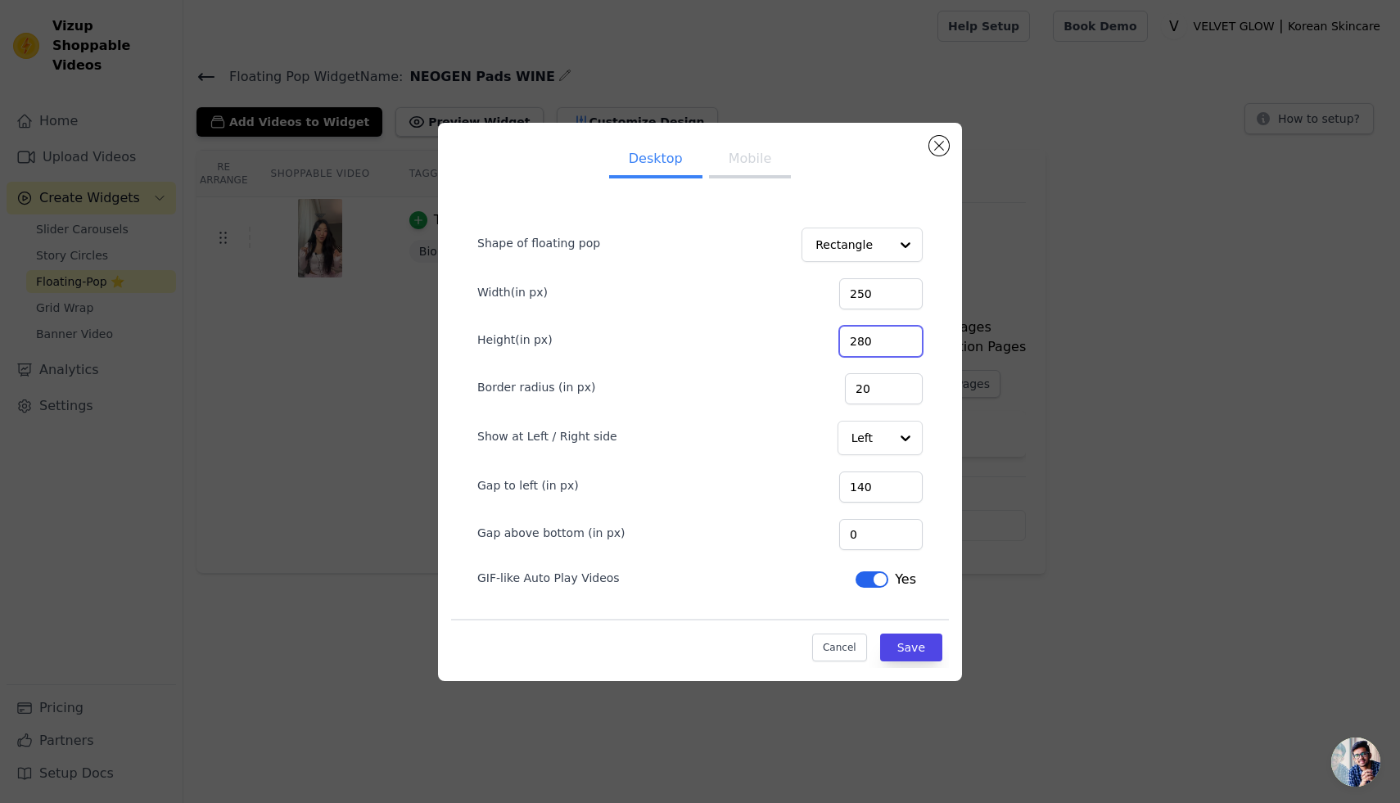
drag, startPoint x: 888, startPoint y: 340, endPoint x: 851, endPoint y: 338, distance: 36.9
click at [851, 338] on div "Height(in px) 280" at bounding box center [699, 340] width 445 height 34
type input "320"
drag, startPoint x: 892, startPoint y: 289, endPoint x: 869, endPoint y: 291, distance: 23.0
click at [869, 291] on input "250" at bounding box center [881, 293] width 84 height 31
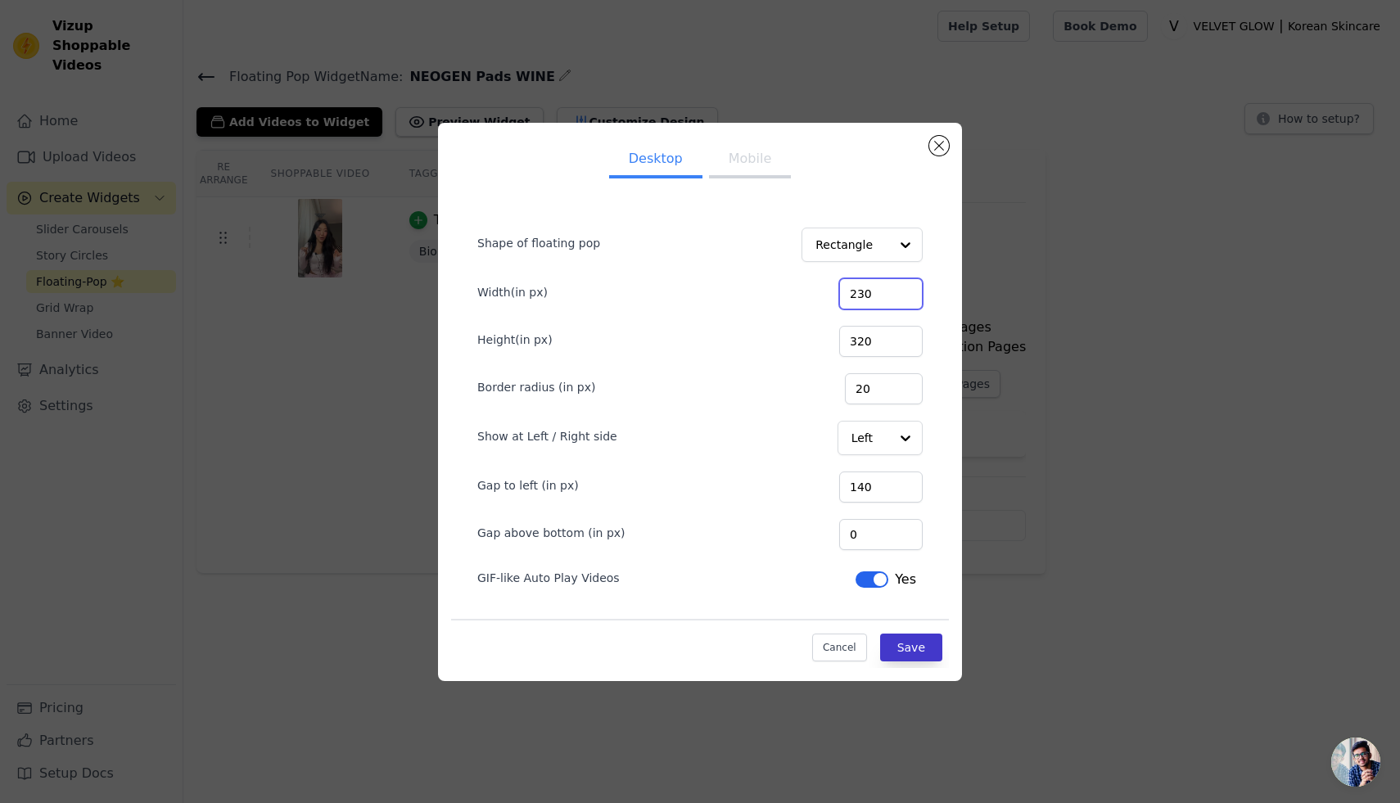
type input "230"
click at [910, 642] on button "Save" at bounding box center [911, 648] width 62 height 28
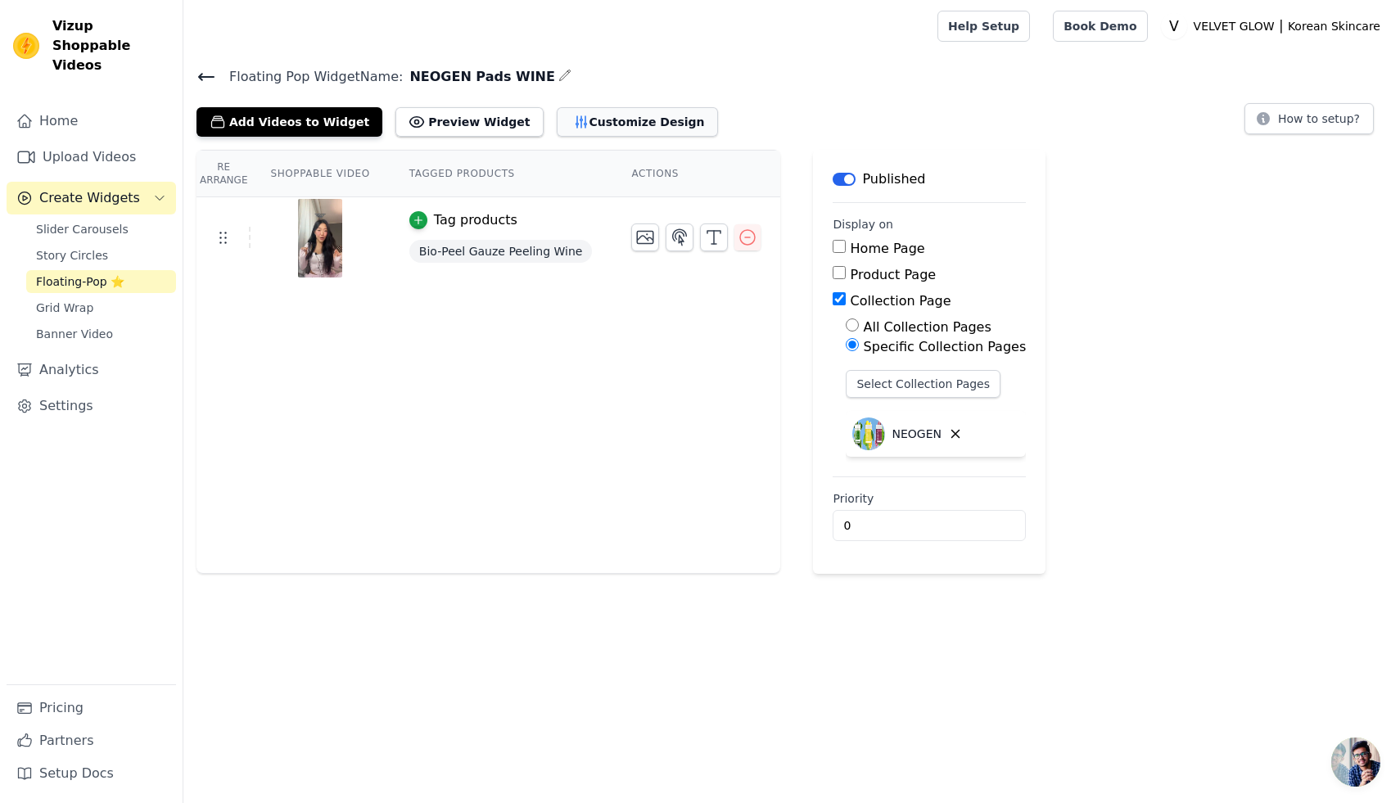
click at [594, 115] on button "Customize Design" at bounding box center [637, 121] width 161 height 29
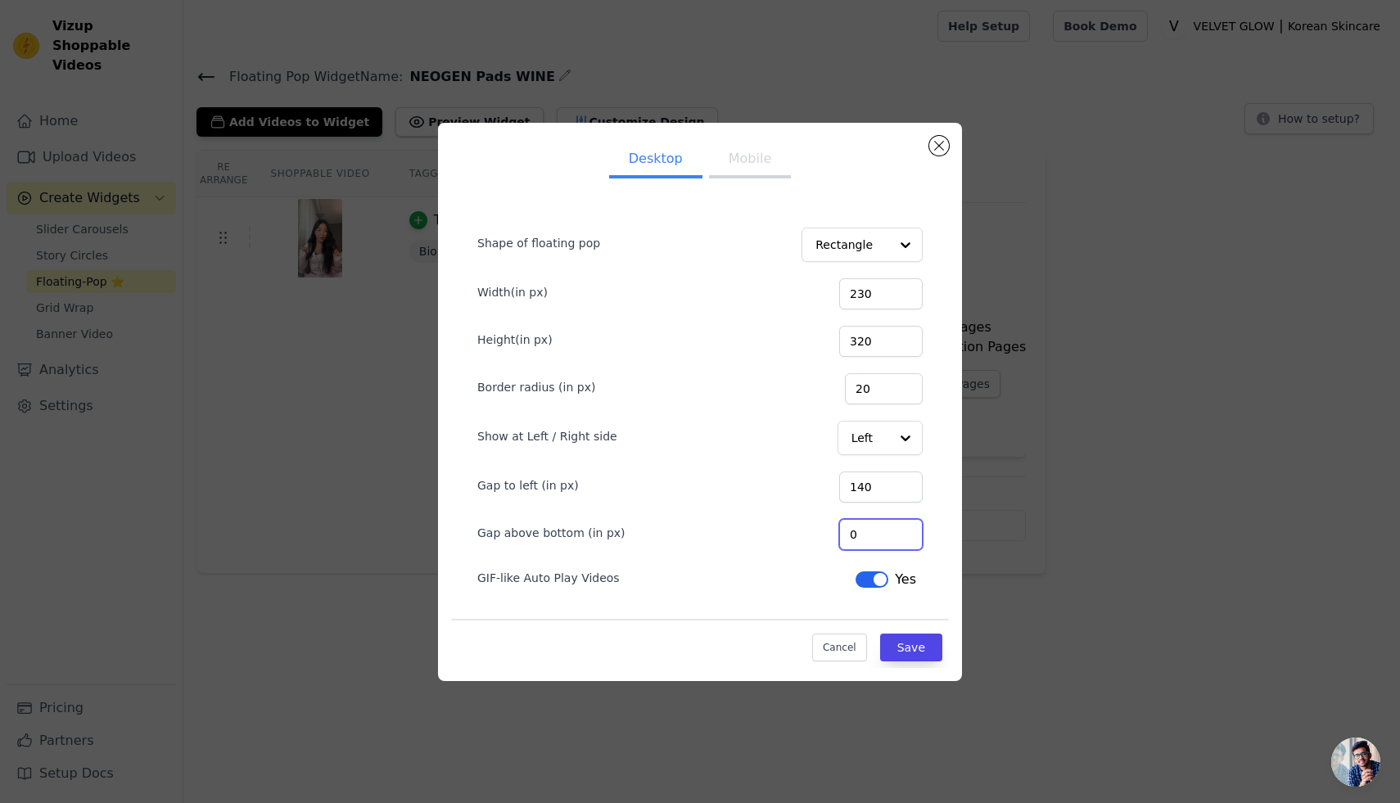
drag, startPoint x: 877, startPoint y: 534, endPoint x: 852, endPoint y: 534, distance: 24.6
click at [852, 534] on div "Gap above bottom (in px) 0" at bounding box center [699, 533] width 445 height 34
click at [909, 539] on input "0" at bounding box center [881, 534] width 84 height 31
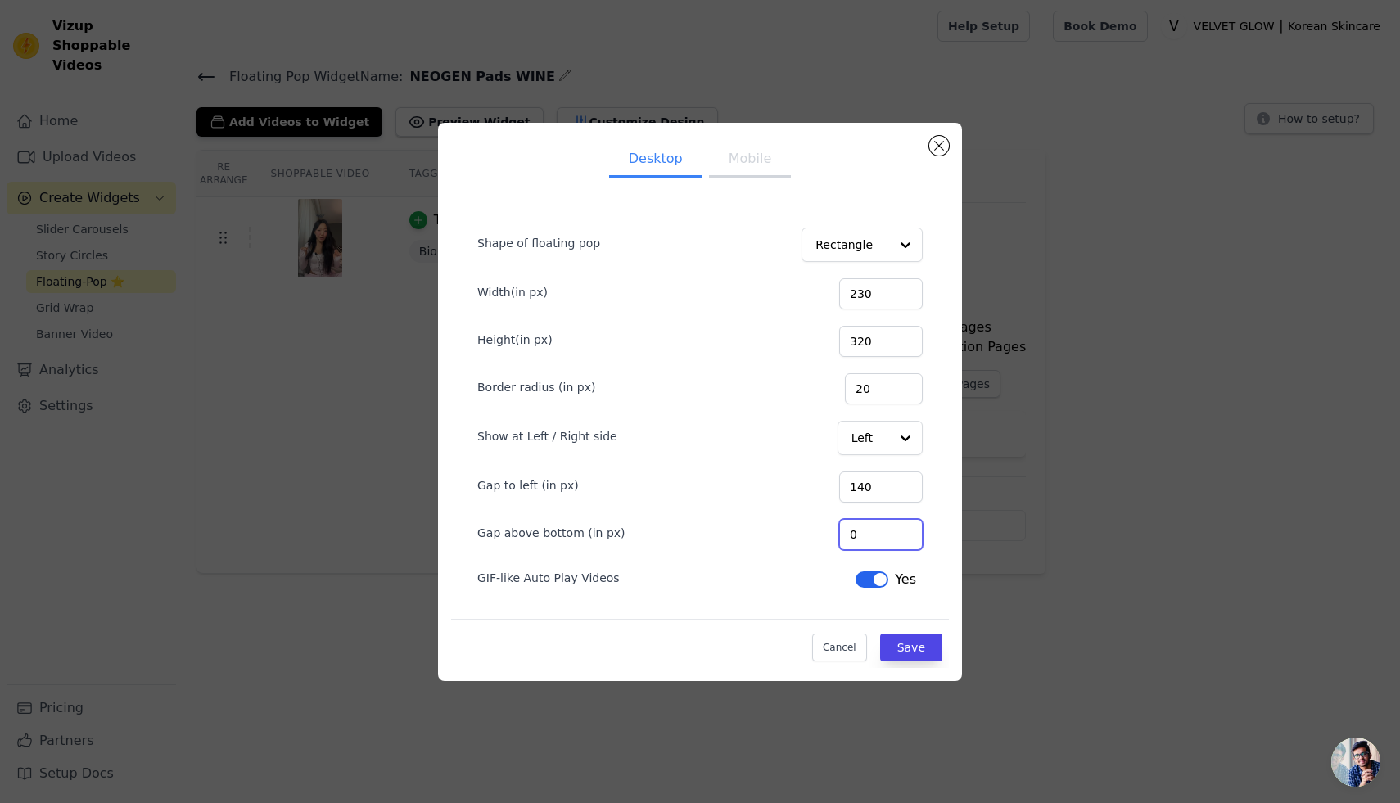
click at [909, 539] on input "0" at bounding box center [881, 534] width 84 height 31
type input "100"
drag, startPoint x: 889, startPoint y: 484, endPoint x: 866, endPoint y: 483, distance: 22.9
click at [866, 483] on input "140" at bounding box center [881, 487] width 84 height 31
type input "8"
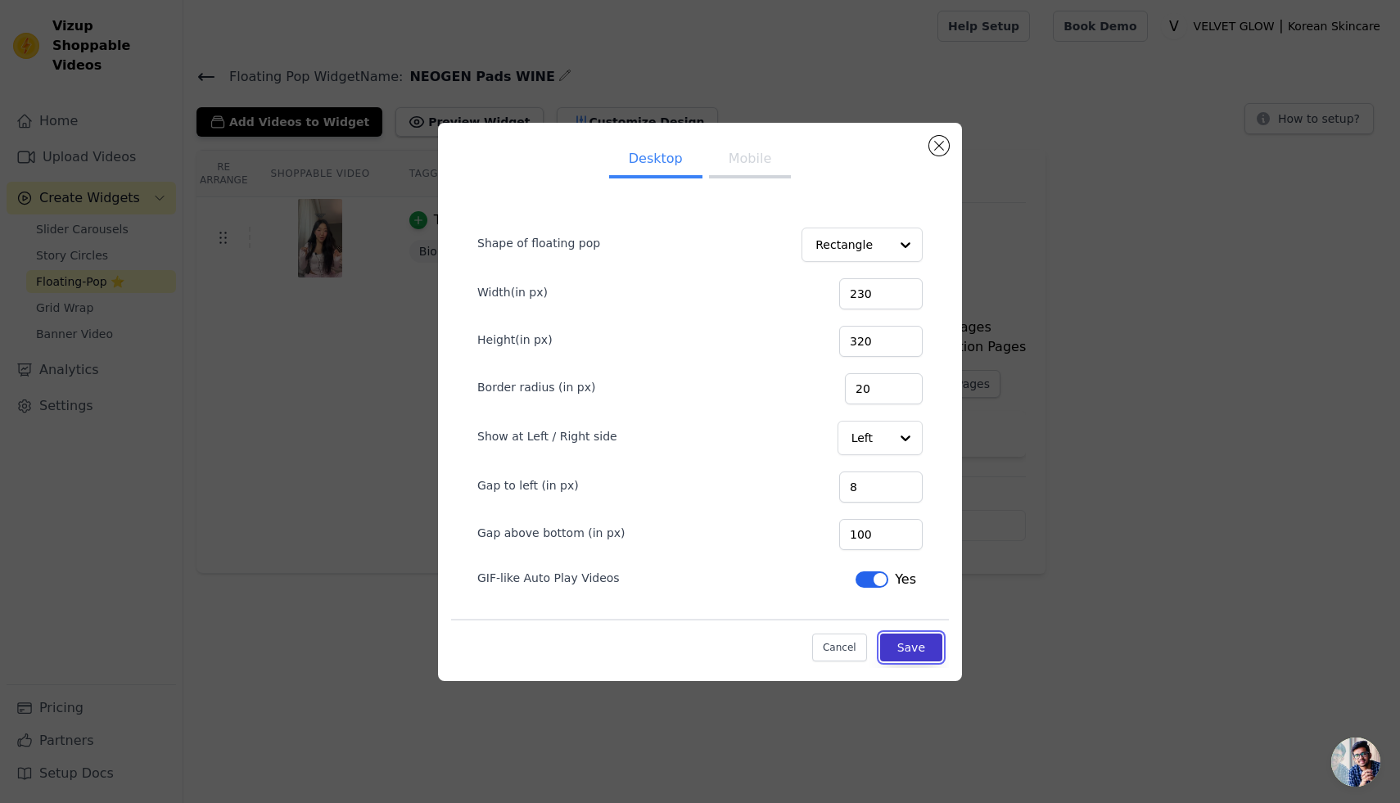
click at [912, 654] on button "Save" at bounding box center [911, 648] width 62 height 28
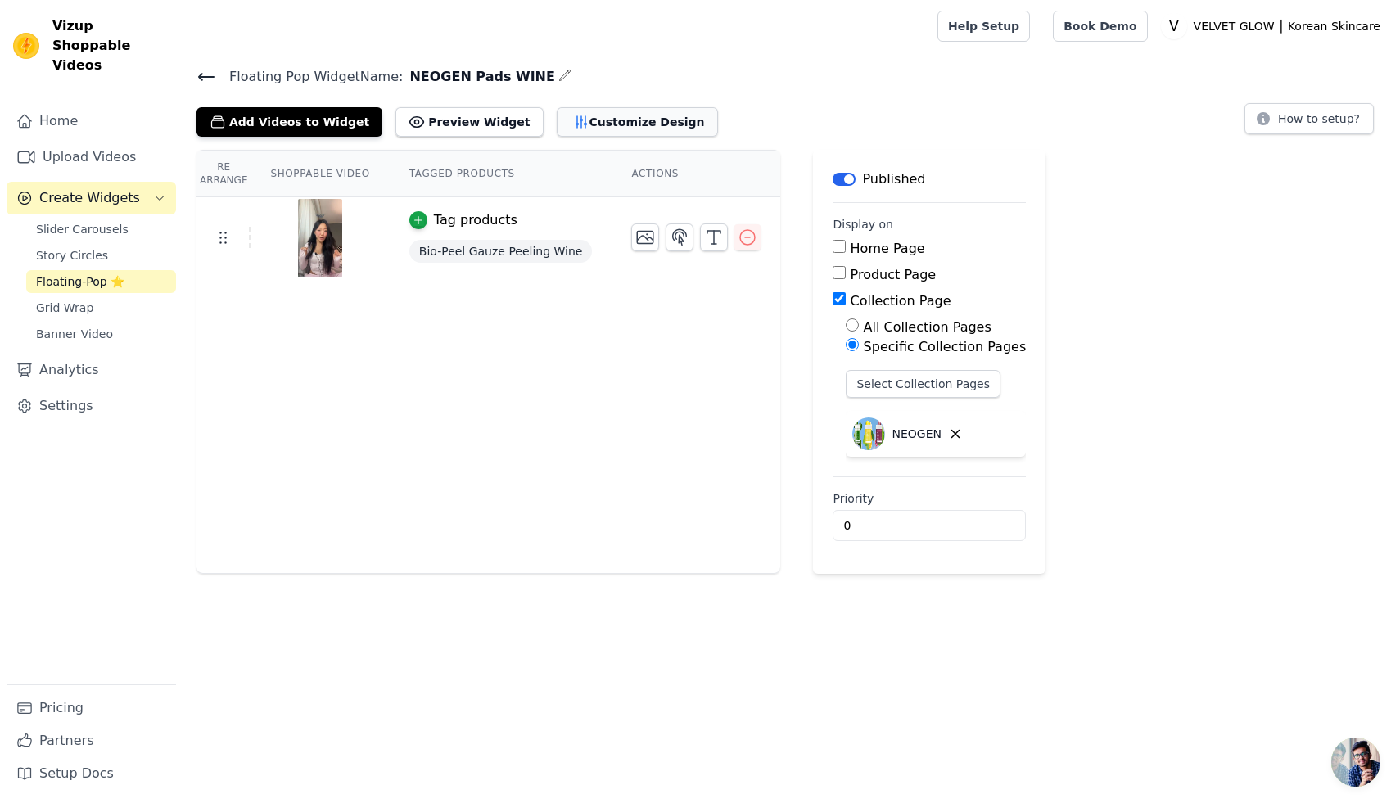
click at [594, 125] on button "Customize Design" at bounding box center [637, 121] width 161 height 29
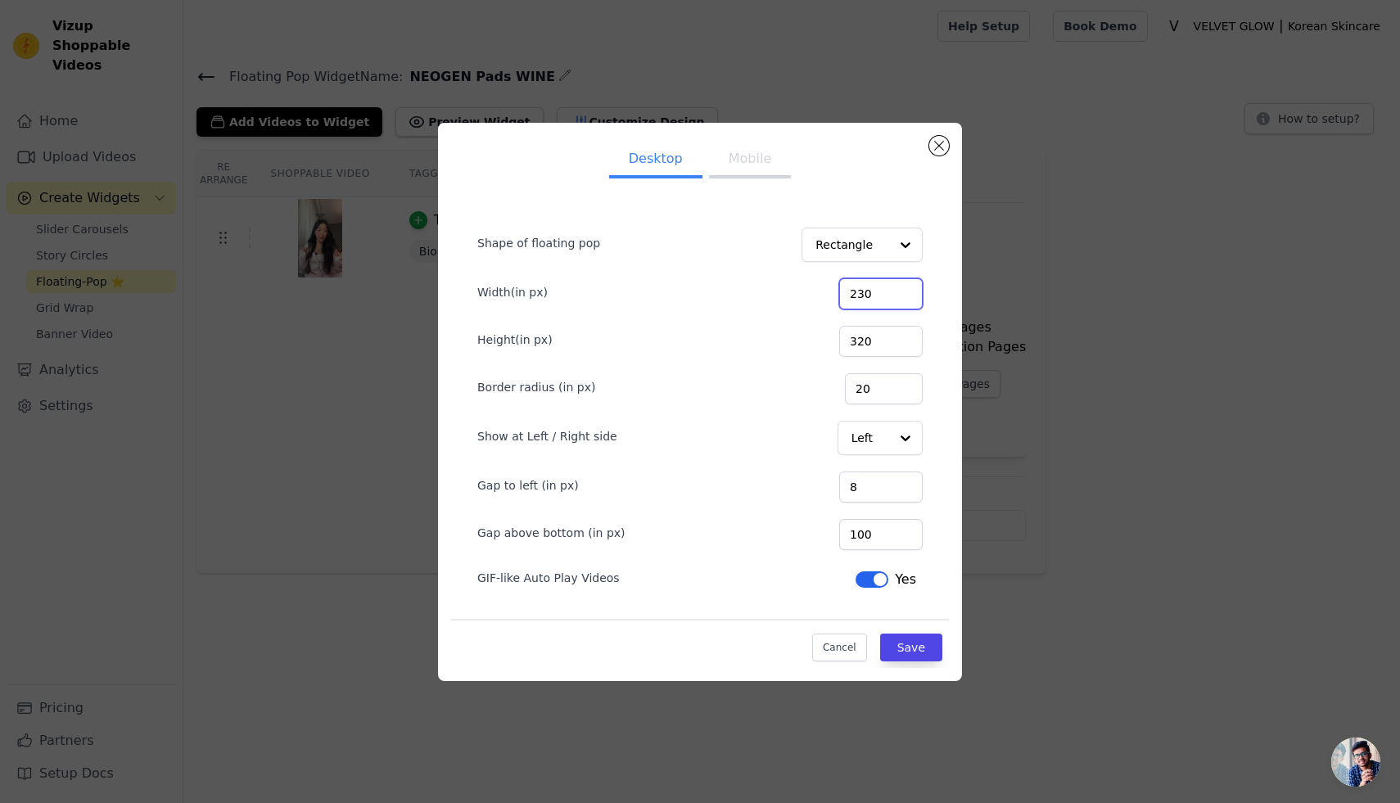
drag, startPoint x: 892, startPoint y: 293, endPoint x: 843, endPoint y: 293, distance: 49.1
click at [843, 293] on div "Width(in px) 230" at bounding box center [699, 292] width 445 height 34
type input "190"
drag, startPoint x: 891, startPoint y: 341, endPoint x: 862, endPoint y: 344, distance: 28.8
click at [862, 344] on input "320" at bounding box center [881, 341] width 84 height 31
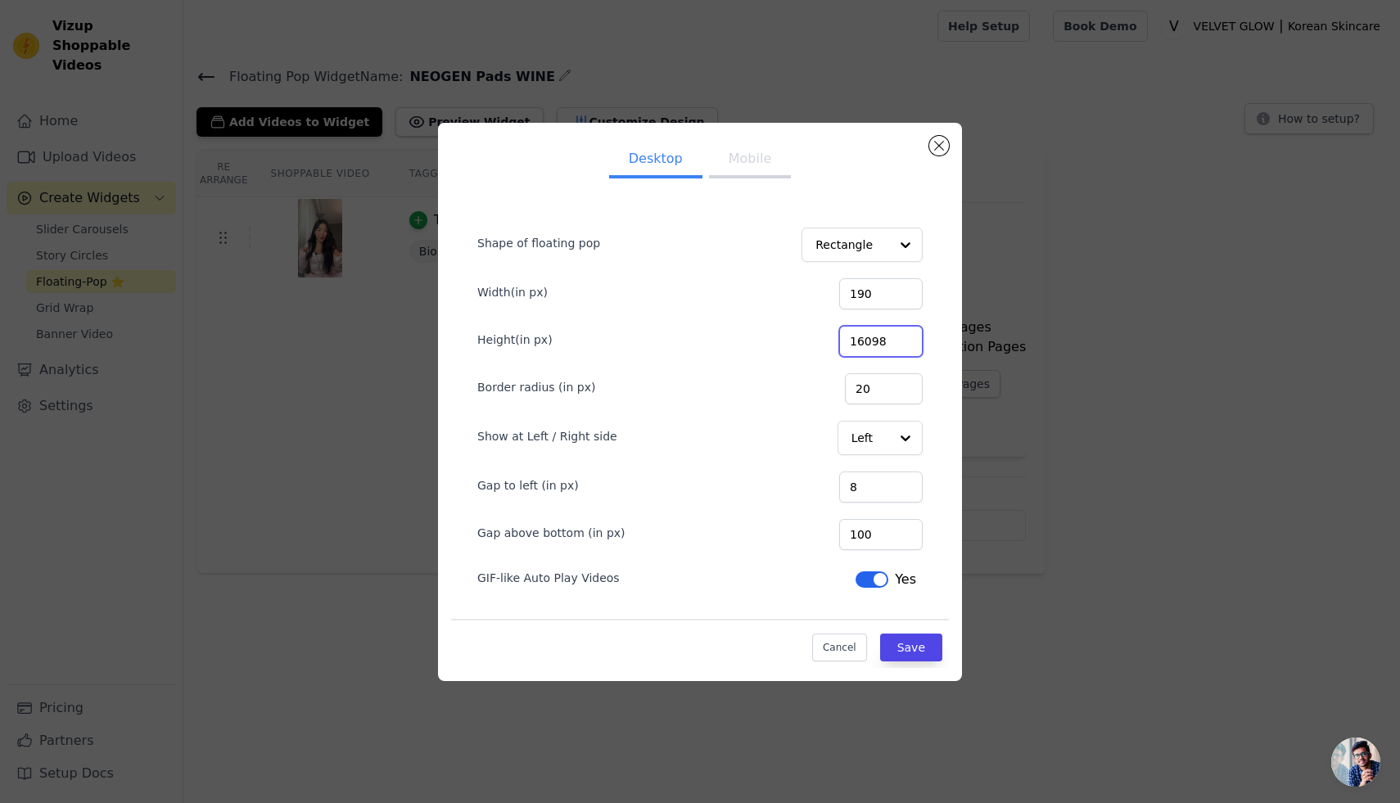
scroll to position [0, 4]
type input "16098"
click at [923, 658] on button "Save" at bounding box center [911, 648] width 62 height 28
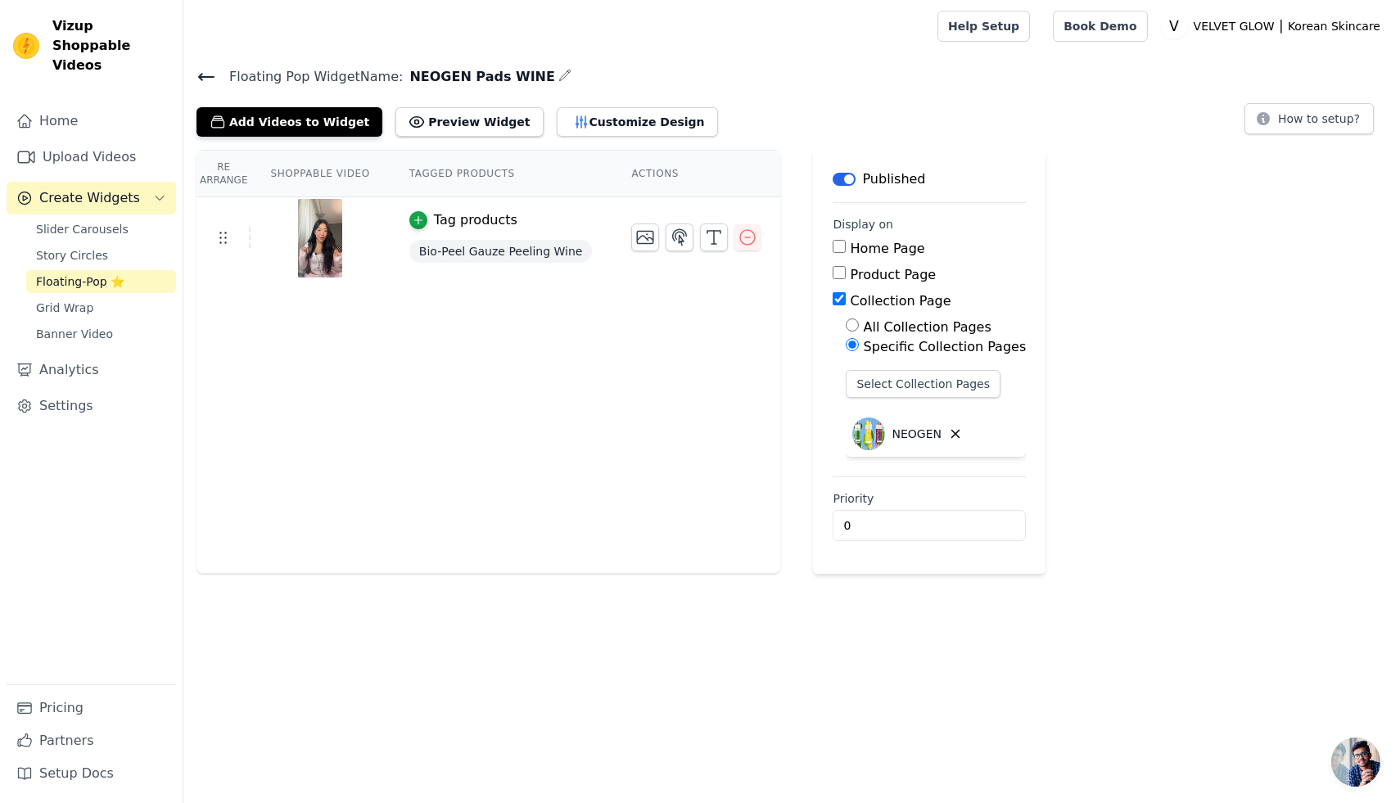
click at [197, 74] on icon at bounding box center [206, 77] width 20 height 20
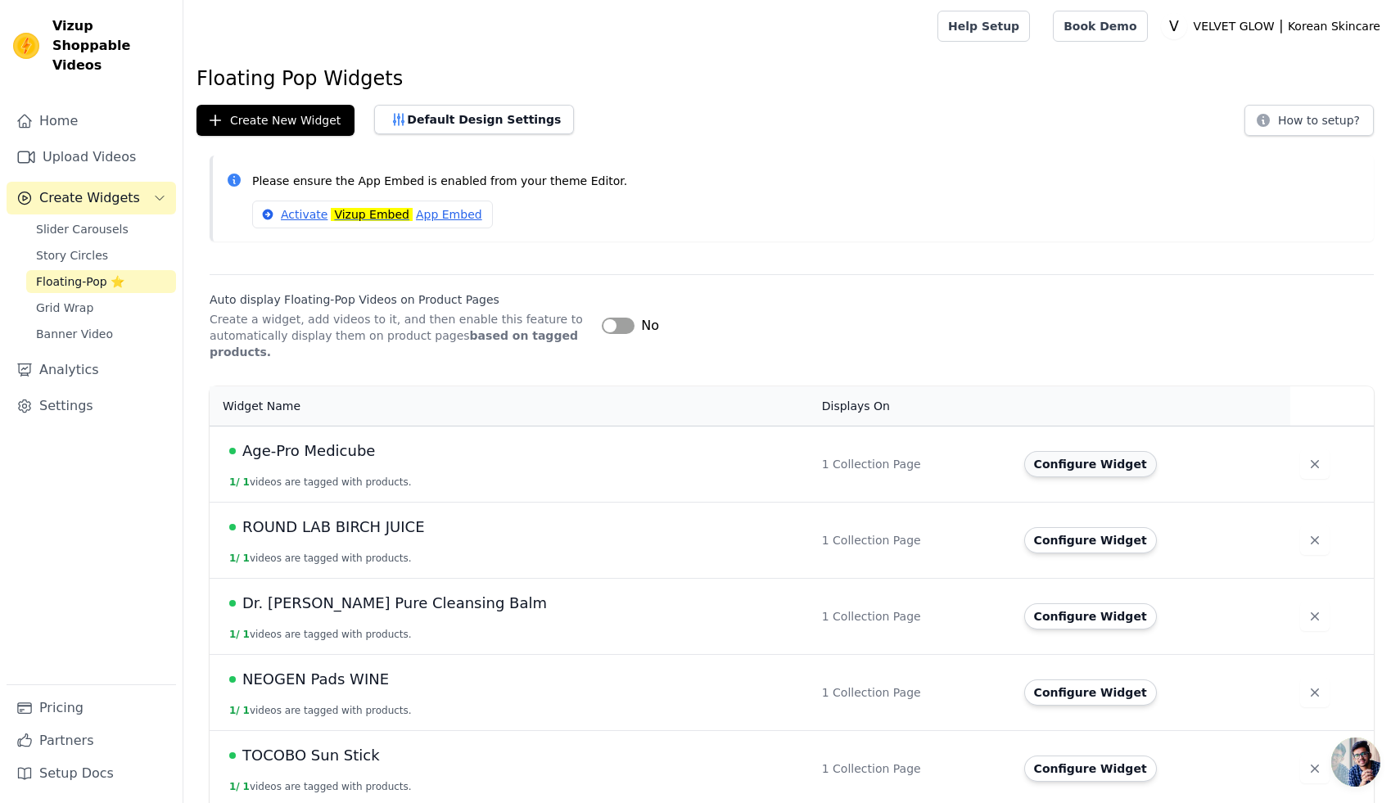
click at [1024, 459] on button "Configure Widget" at bounding box center [1090, 464] width 133 height 26
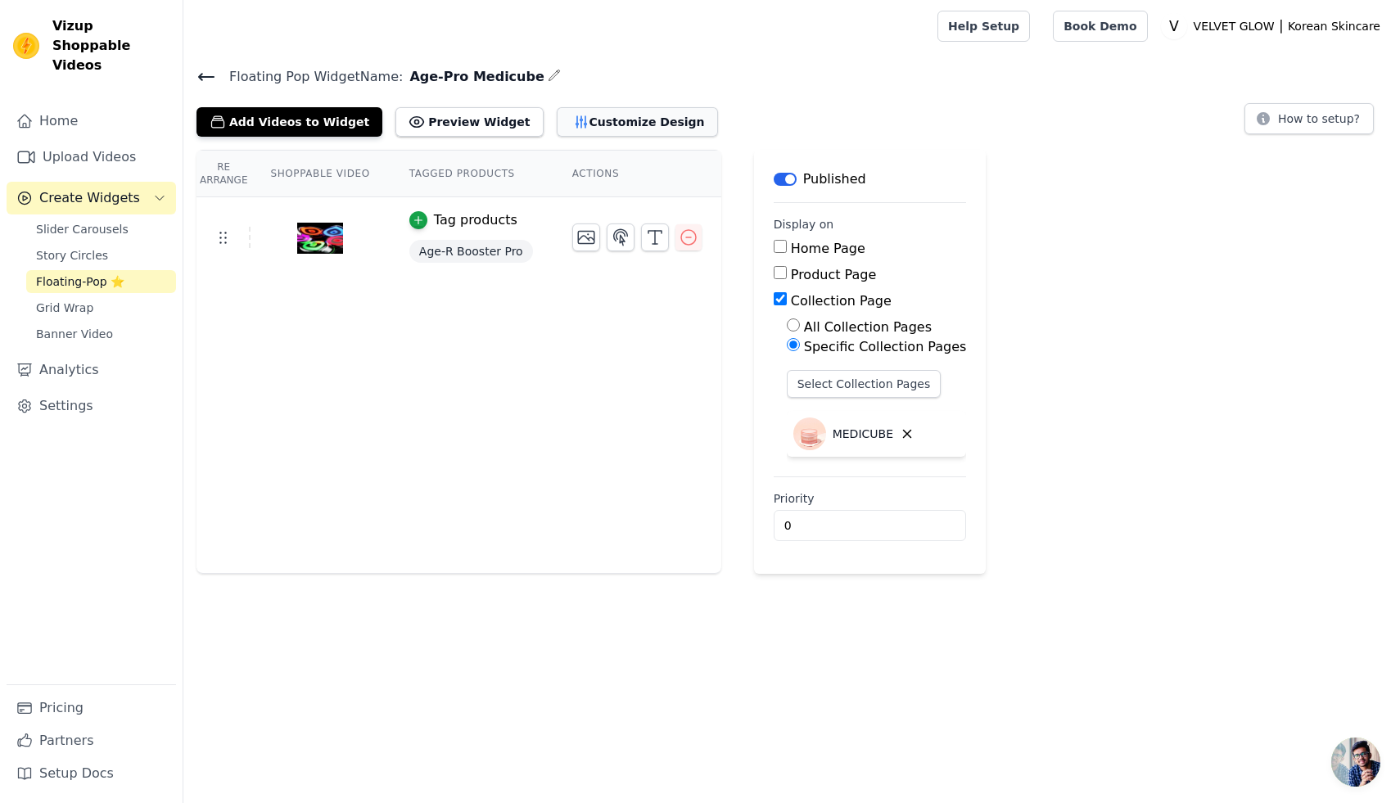
click at [595, 115] on button "Customize Design" at bounding box center [637, 121] width 161 height 29
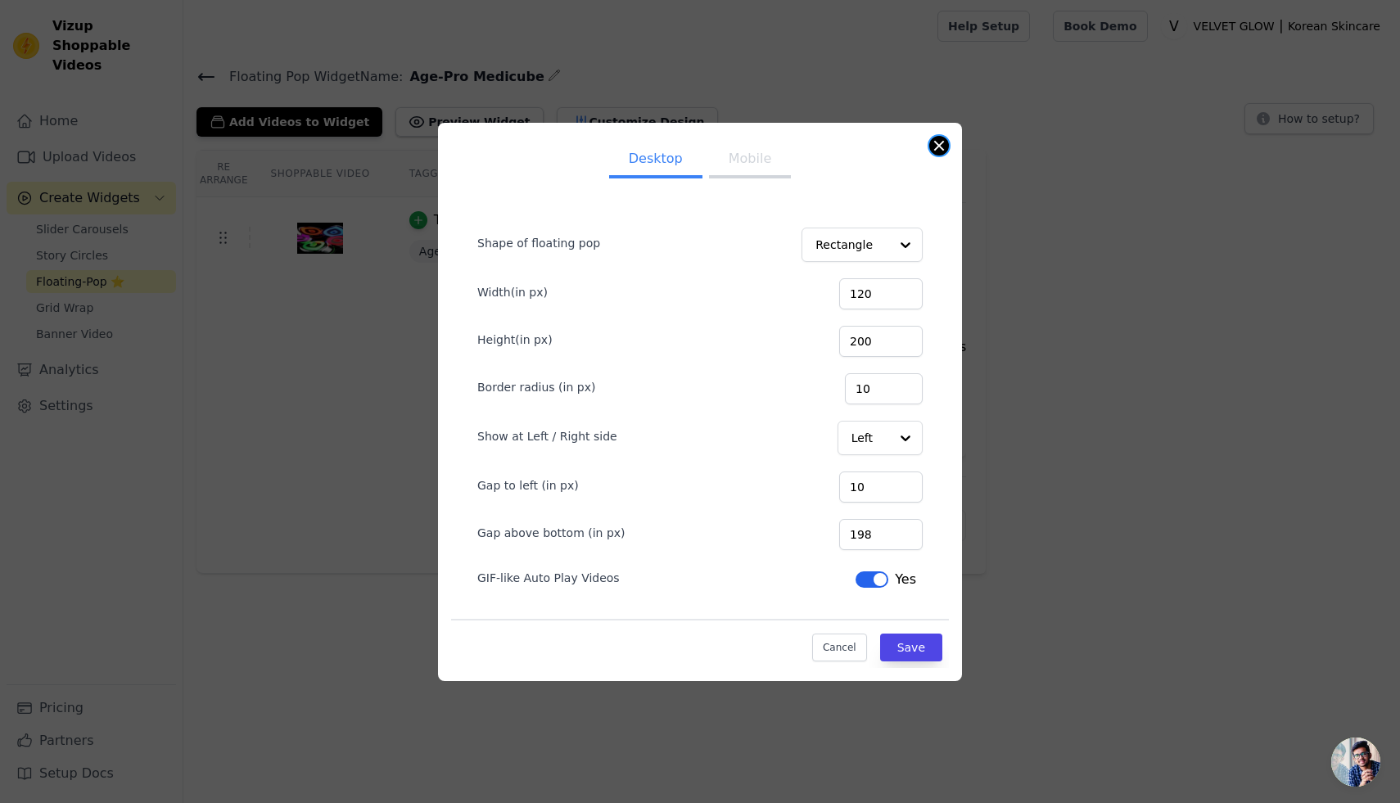
click at [936, 140] on button "Close modal" at bounding box center [939, 146] width 20 height 20
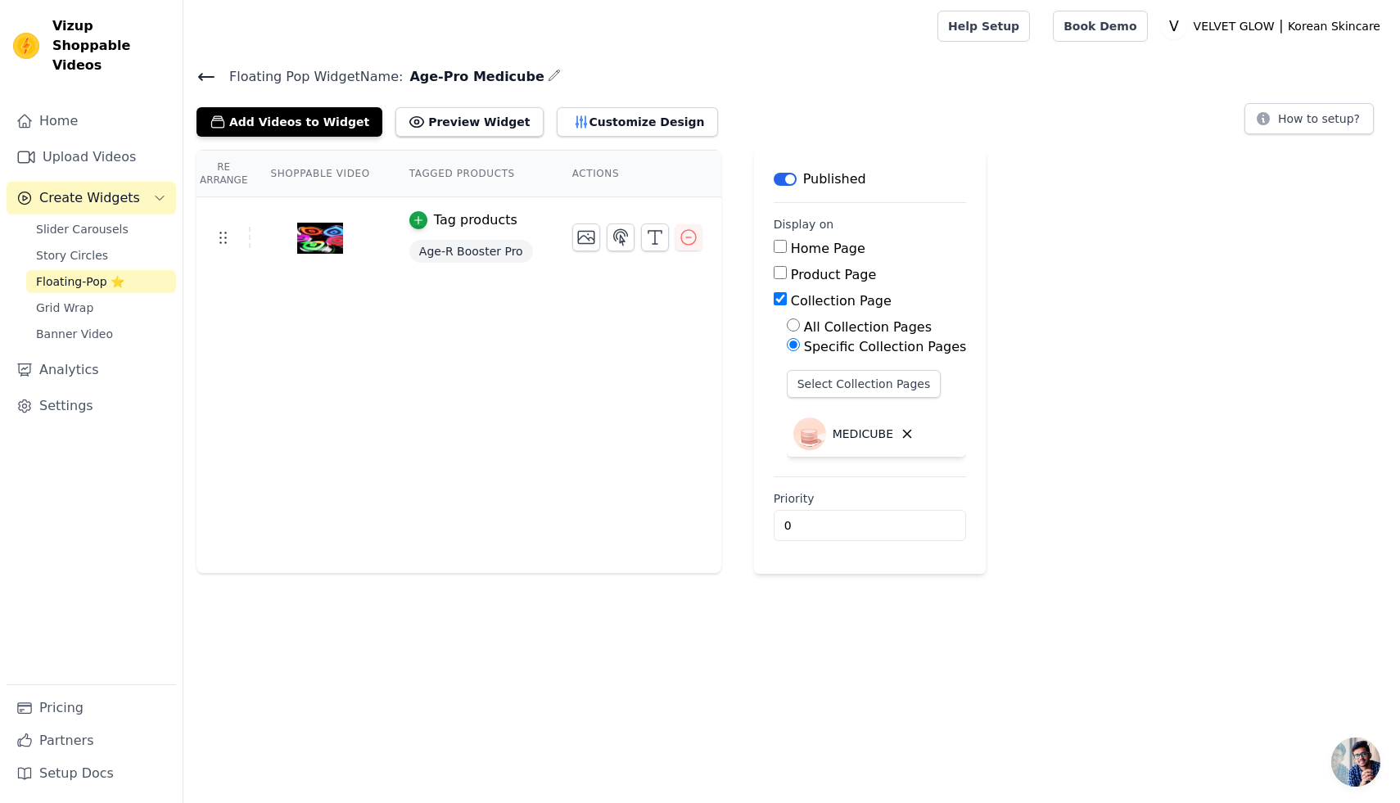
click at [201, 74] on icon at bounding box center [206, 77] width 15 height 7
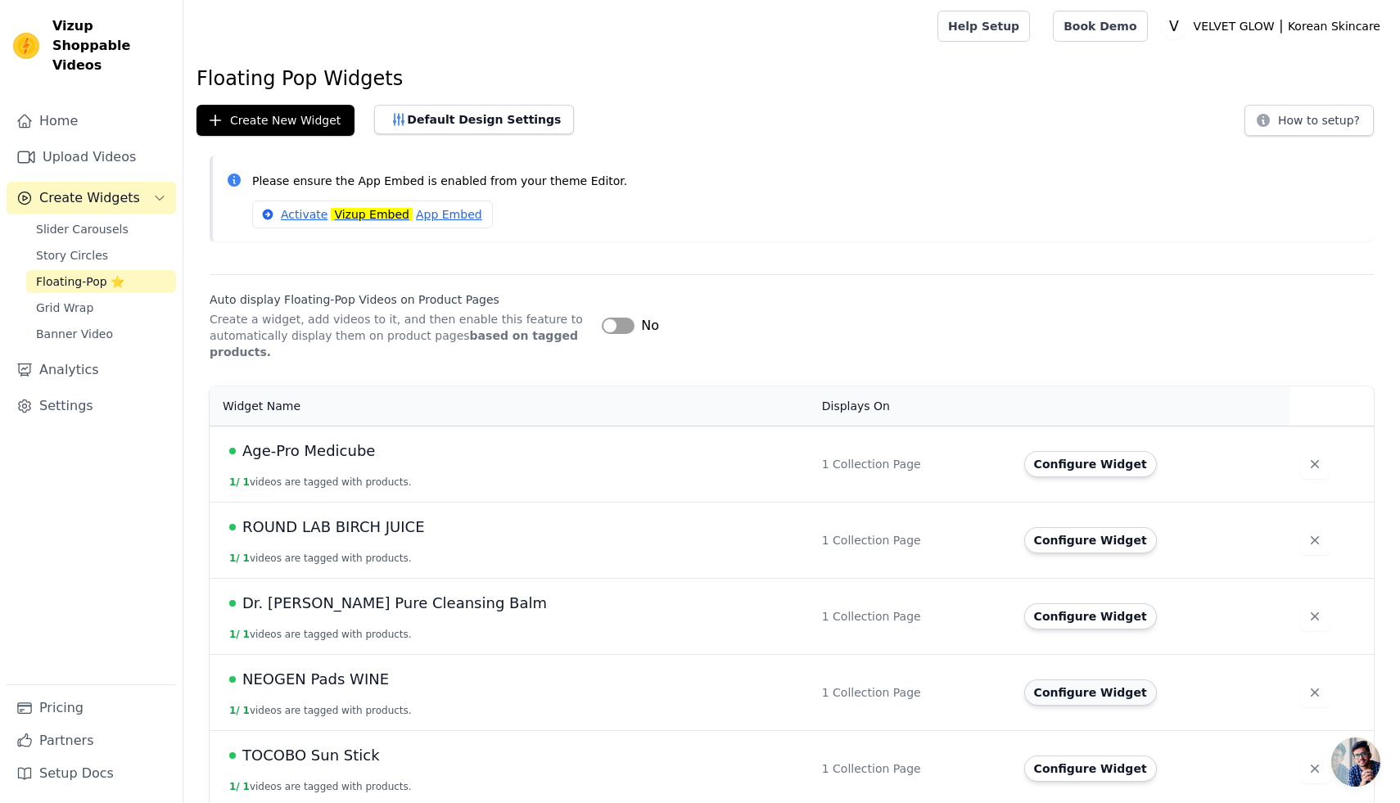
click at [1033, 688] on button "Configure Widget" at bounding box center [1090, 692] width 133 height 26
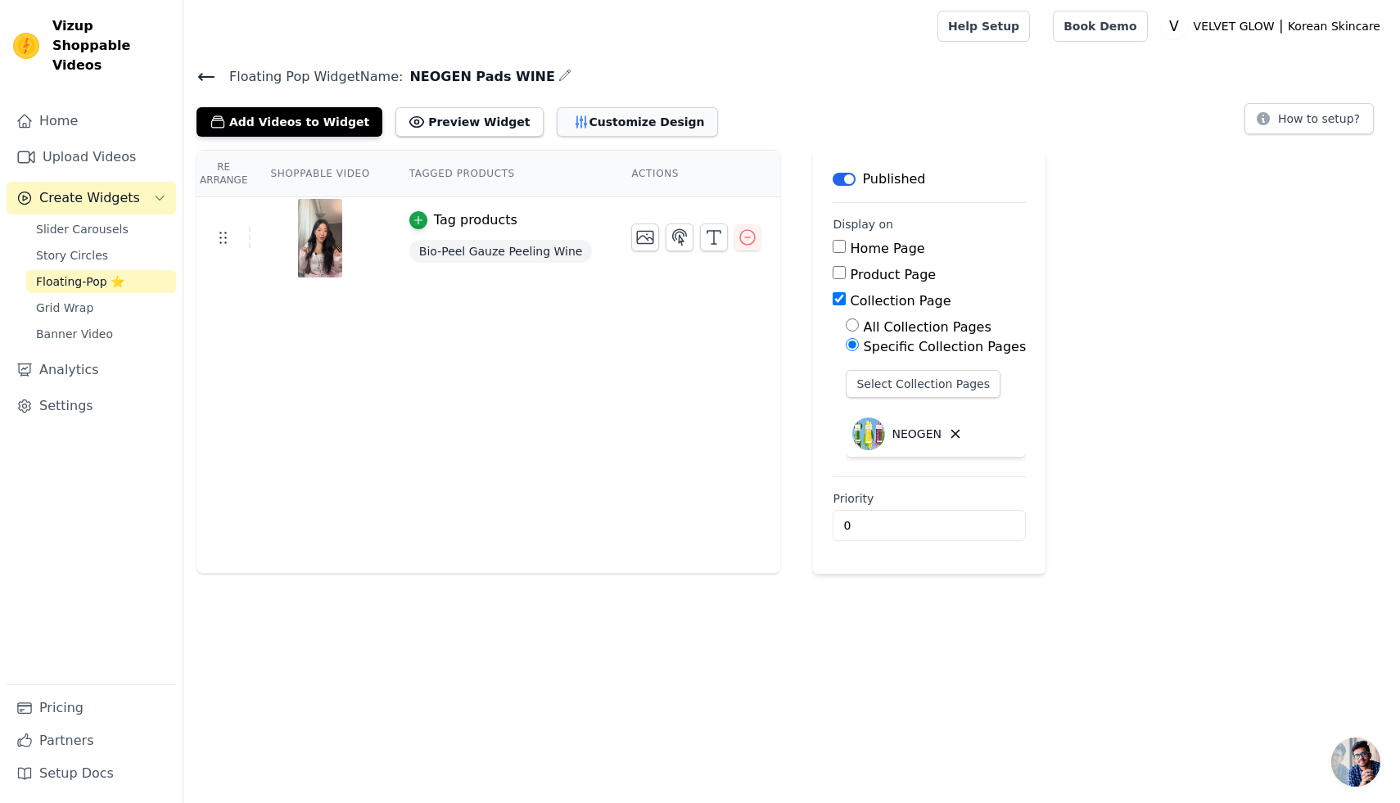
click at [588, 129] on button "Customize Design" at bounding box center [637, 121] width 161 height 29
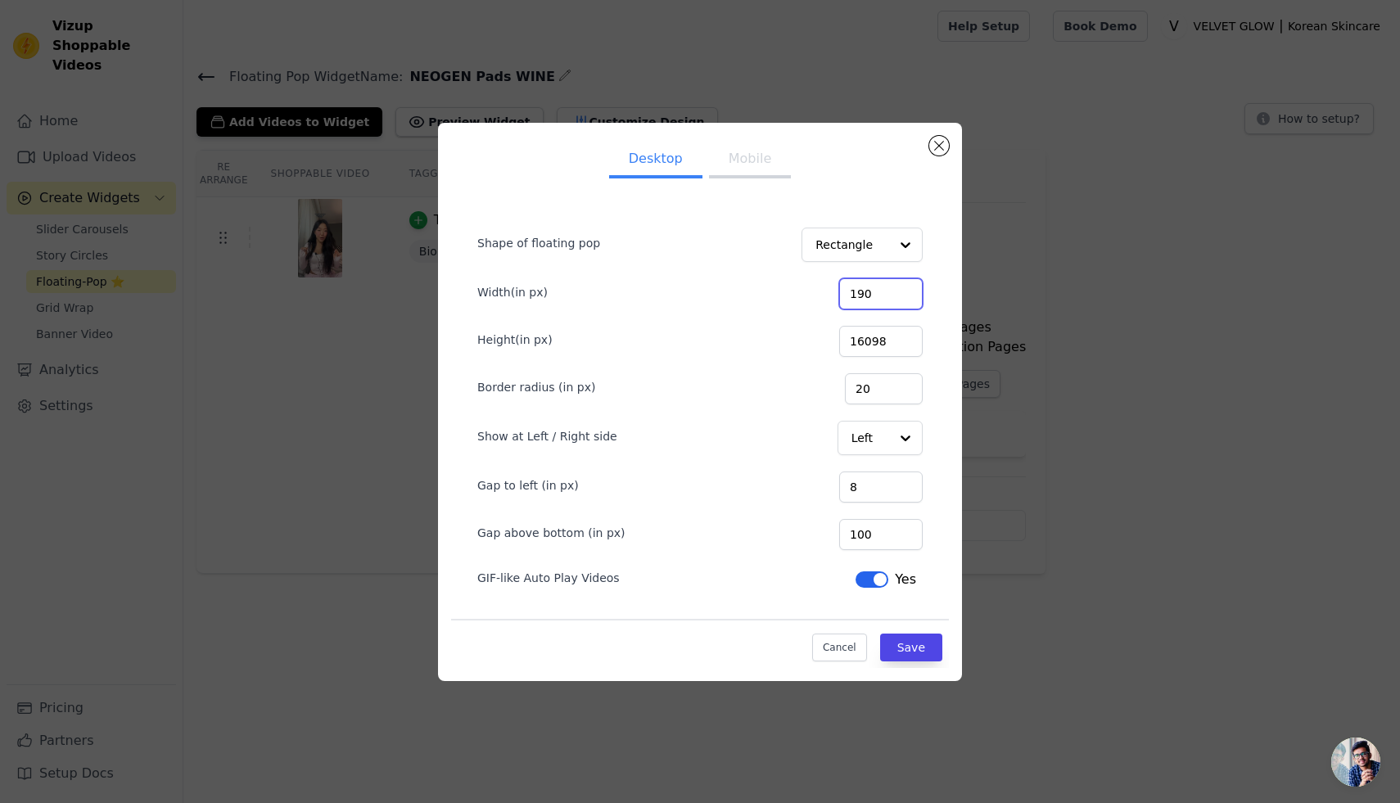
drag, startPoint x: 891, startPoint y: 292, endPoint x: 858, endPoint y: 293, distance: 32.8
click at [858, 293] on div "Width(in px) 190" at bounding box center [699, 292] width 445 height 34
type input "120"
click at [887, 344] on input "16098" at bounding box center [881, 341] width 84 height 31
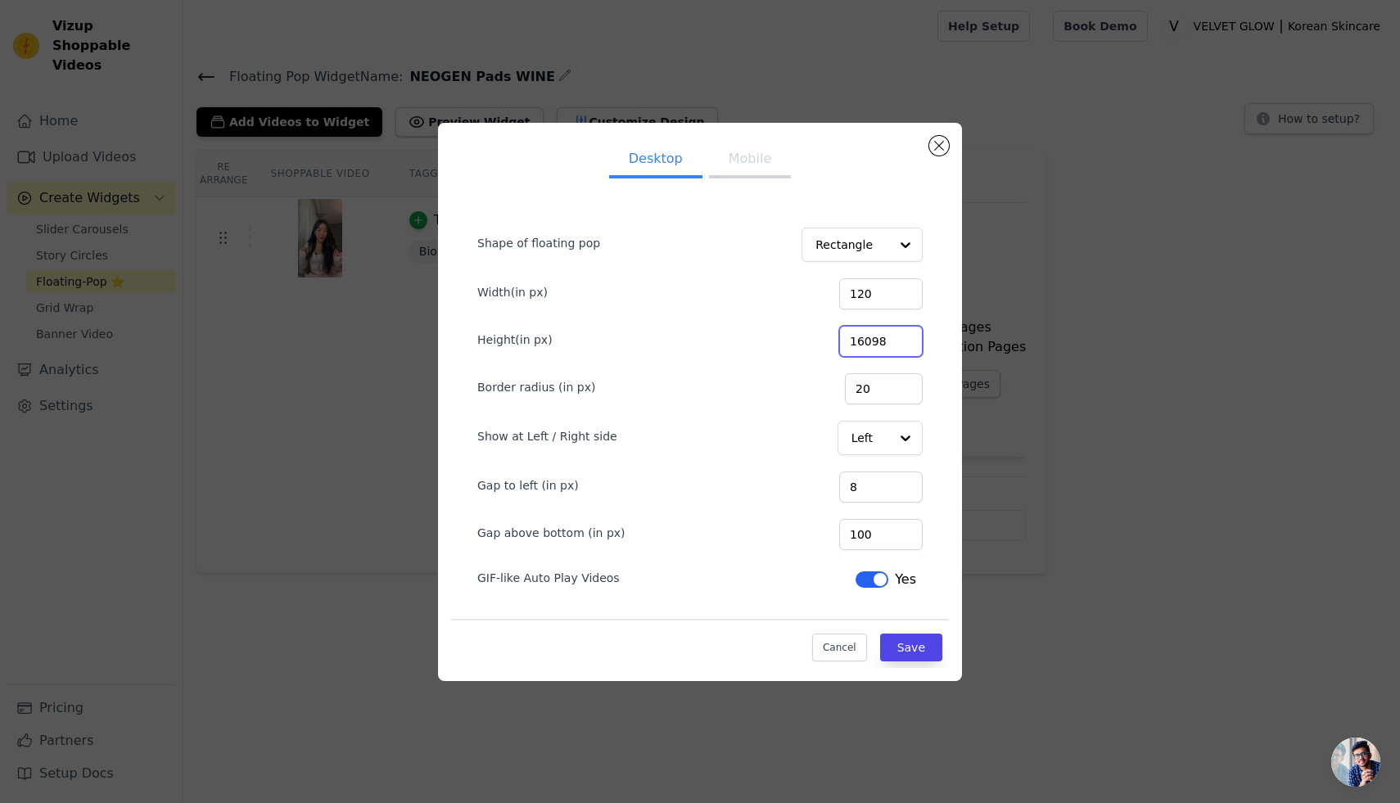
click at [887, 344] on input "16098" at bounding box center [881, 341] width 84 height 31
type input "200"
drag, startPoint x: 892, startPoint y: 386, endPoint x: 867, endPoint y: 387, distance: 25.4
click at [867, 387] on input "20" at bounding box center [884, 388] width 78 height 31
type input "10"
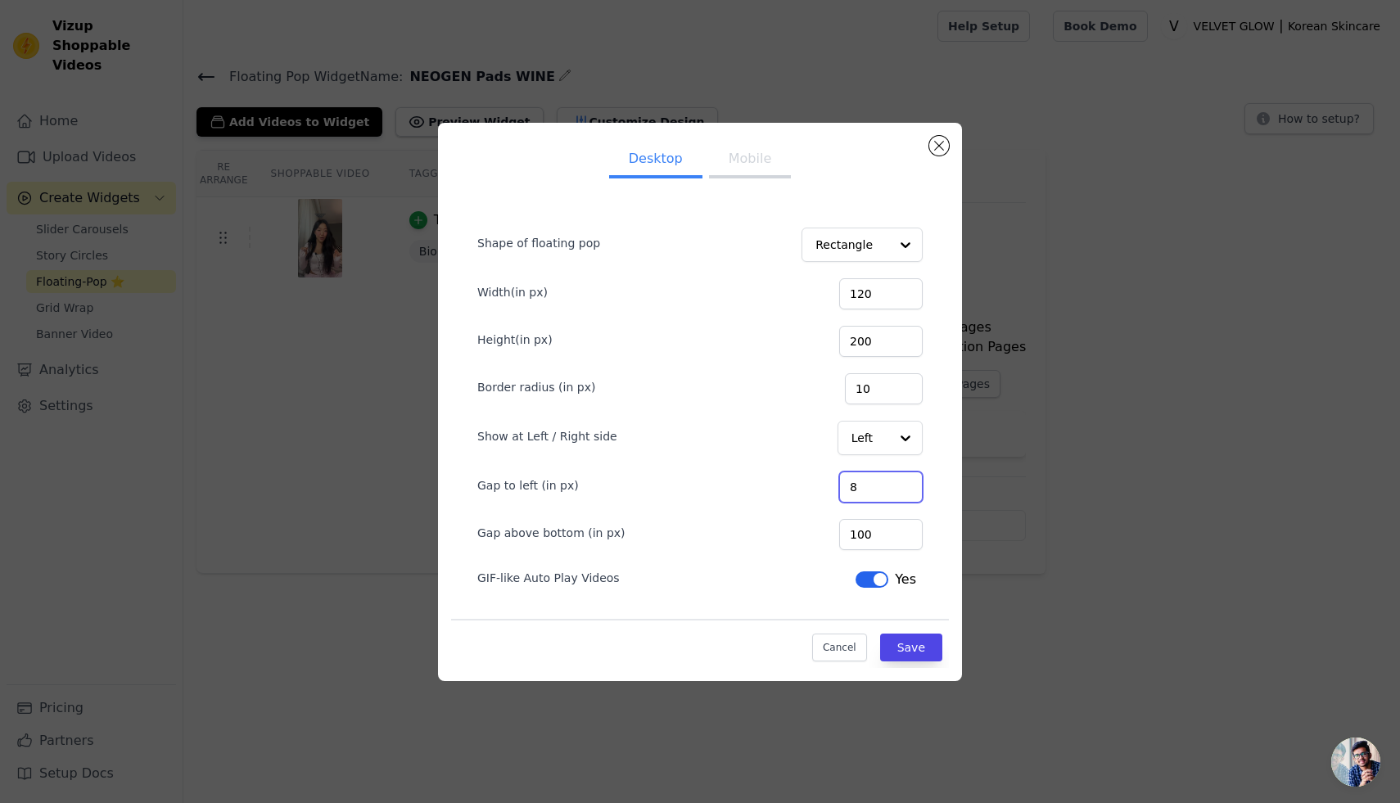
drag, startPoint x: 879, startPoint y: 489, endPoint x: 838, endPoint y: 487, distance: 41.8
click at [838, 487] on div "Gap to left (in px) 8" at bounding box center [699, 485] width 445 height 34
type input "10"
drag, startPoint x: 888, startPoint y: 531, endPoint x: 831, endPoint y: 531, distance: 57.3
click at [831, 531] on div "Gap above bottom (in px) 100" at bounding box center [699, 533] width 445 height 34
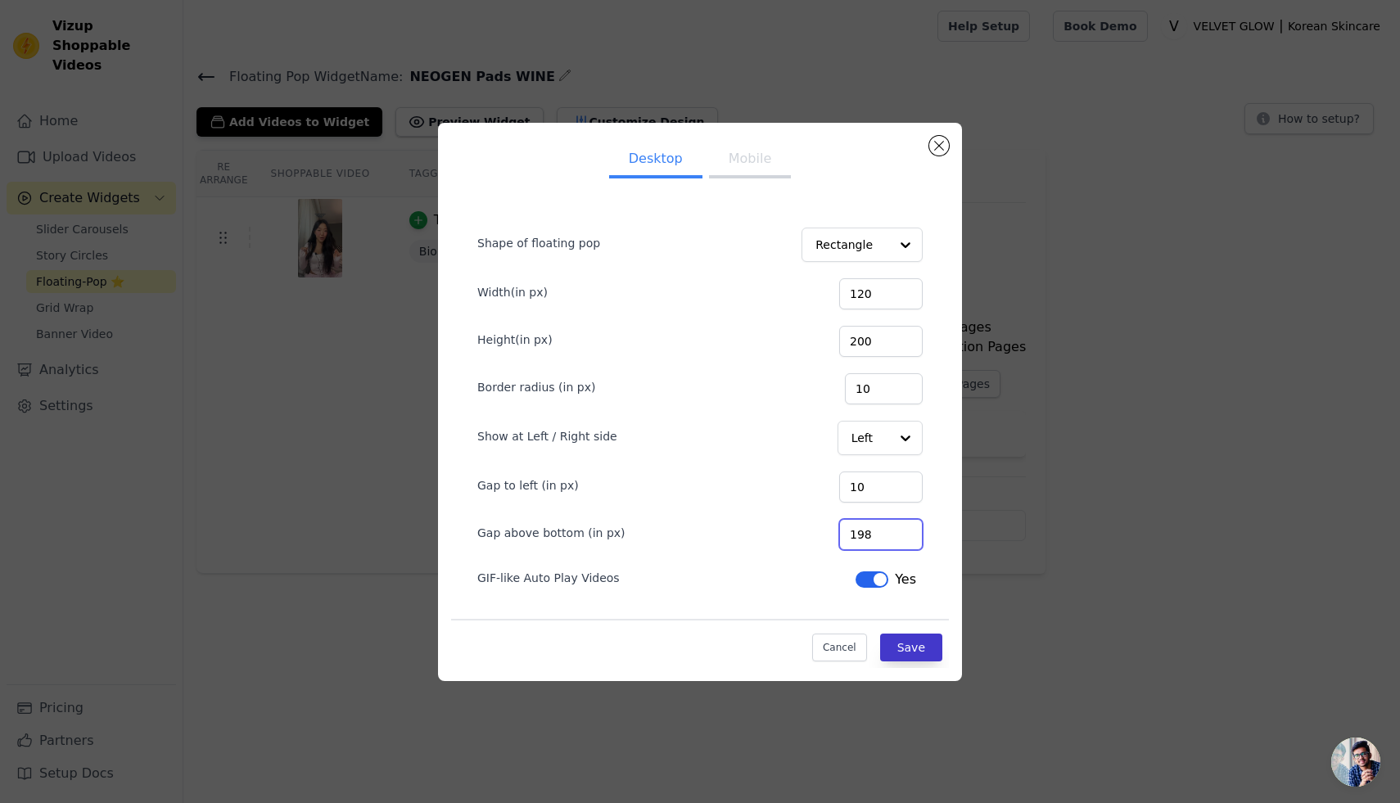
type input "198"
click at [916, 648] on button "Save" at bounding box center [911, 648] width 62 height 28
